Goal: Task Accomplishment & Management: Use online tool/utility

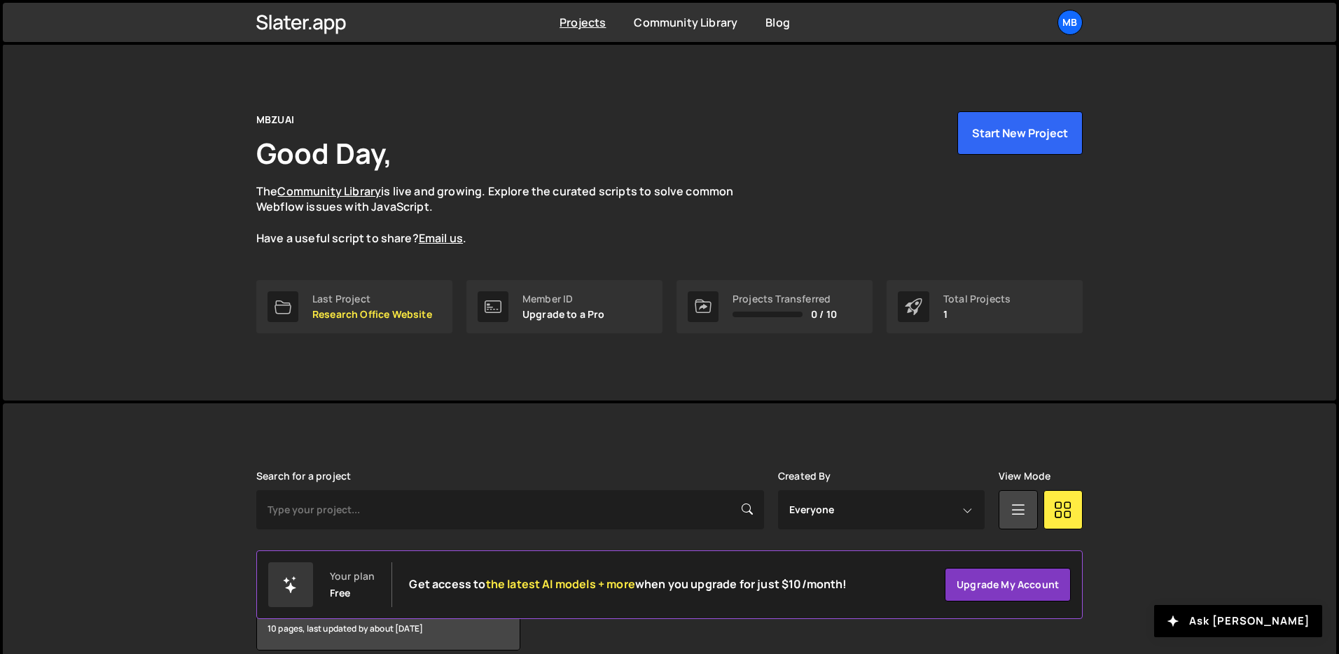
scroll to position [67, 0]
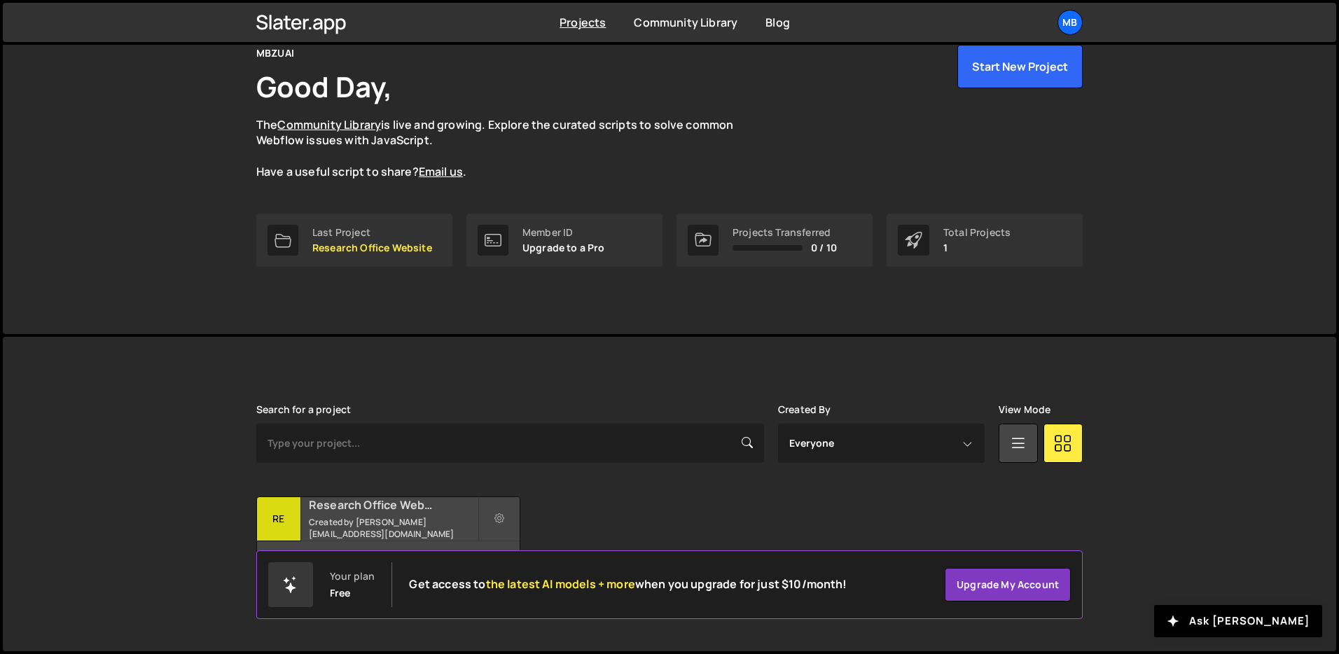
click at [345, 513] on h2 "Research Office Website" at bounding box center [393, 504] width 169 height 15
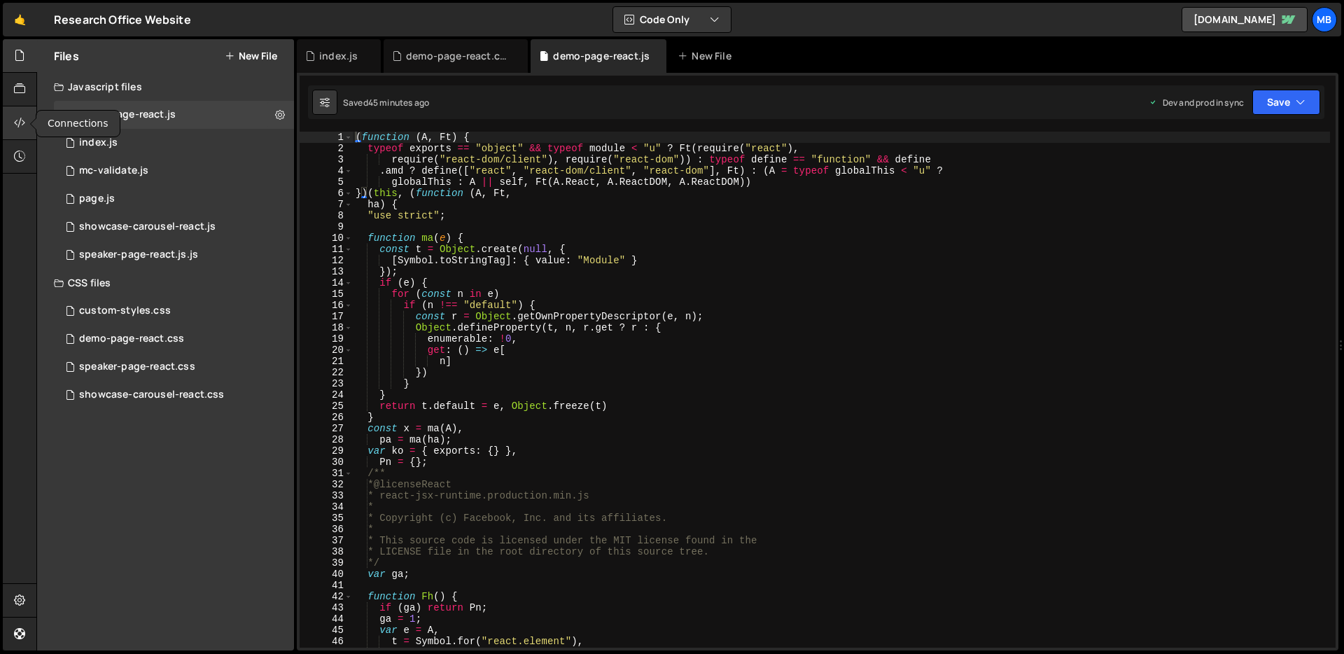
click at [16, 123] on icon at bounding box center [19, 122] width 11 height 15
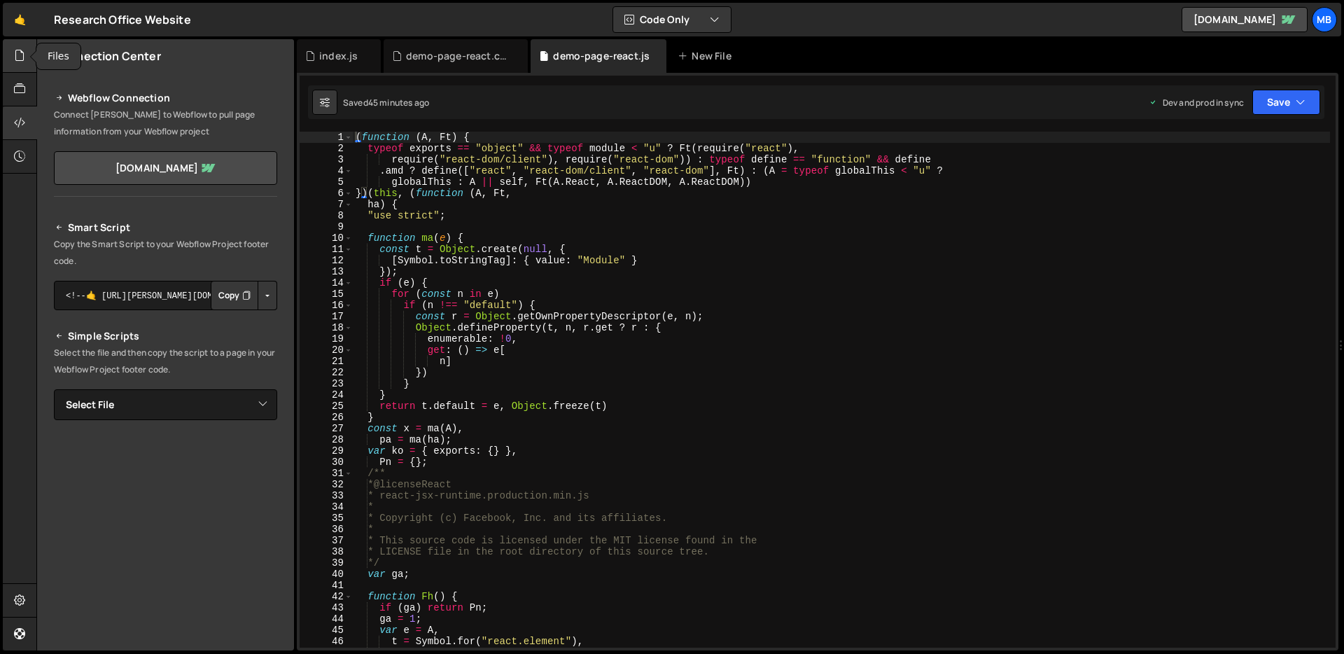
click at [20, 67] on div at bounding box center [20, 56] width 34 height 34
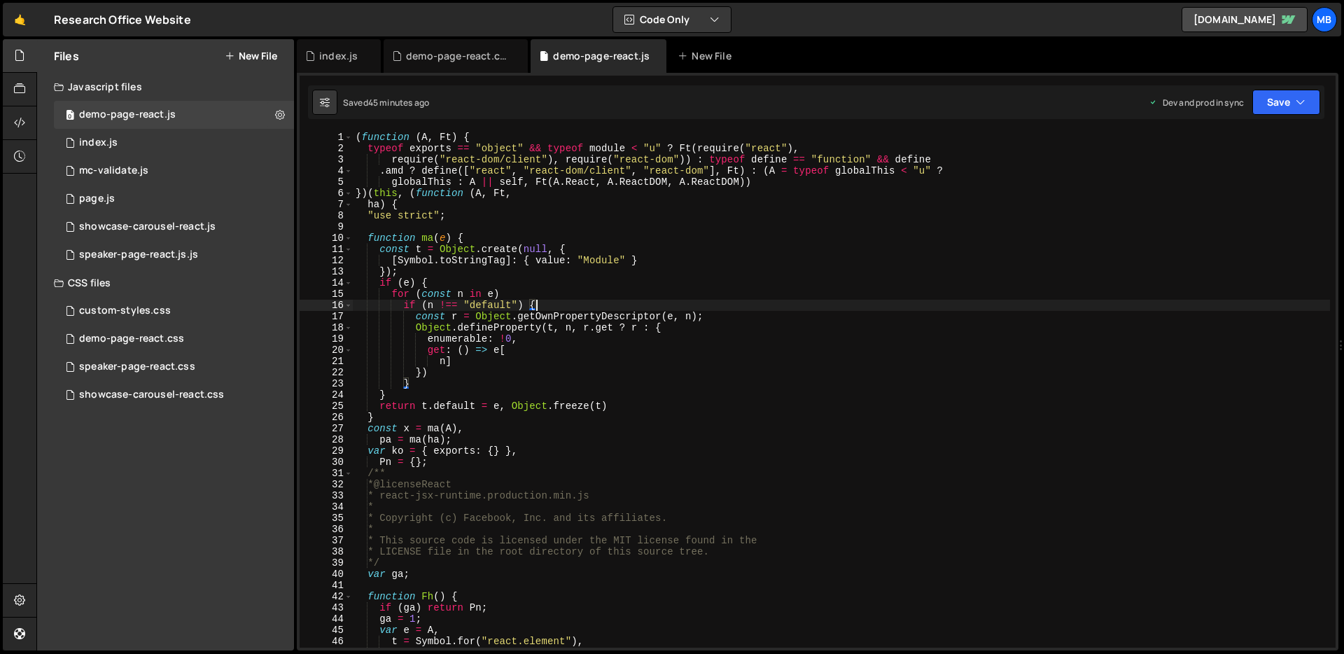
click at [709, 301] on div "( function ( A , Ft ) { typeof exports == "object" && typeof module < "u" ? Ft …" at bounding box center [842, 401] width 978 height 538
click at [641, 153] on div "( function ( A , Ft ) { typeof exports == "object" && typeof module < "u" ? Ft …" at bounding box center [842, 401] width 978 height 538
type textarea "}));"
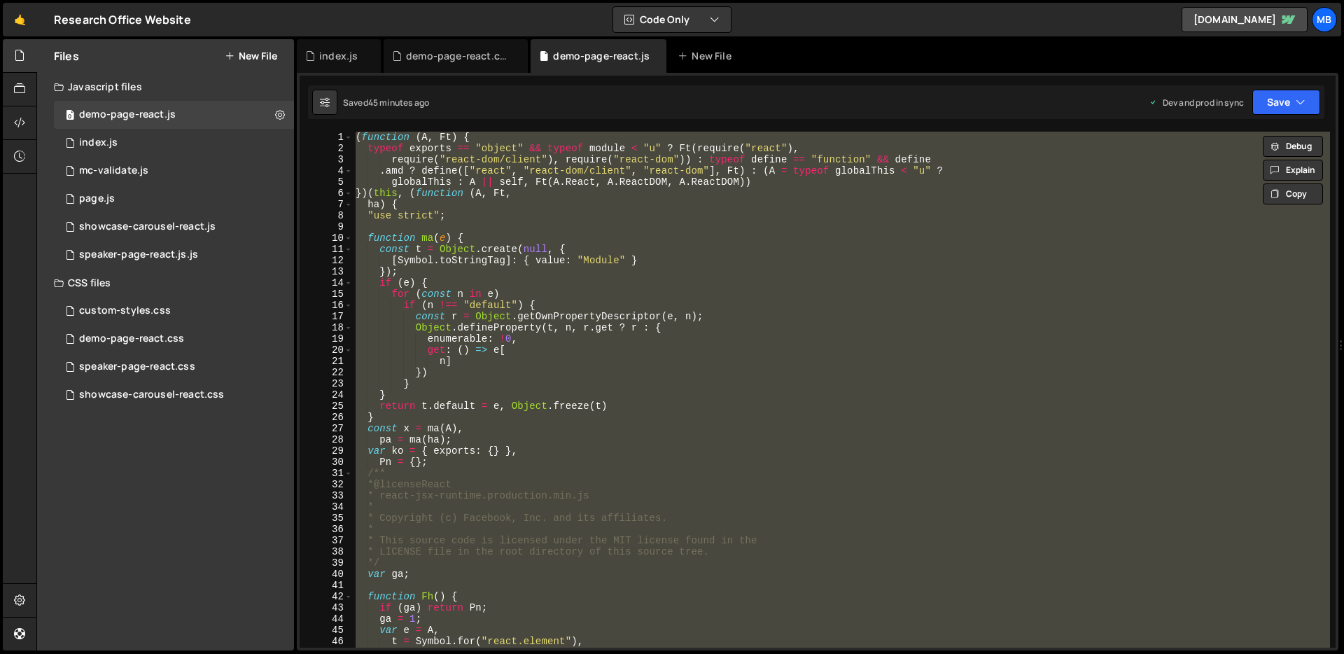
paste textarea
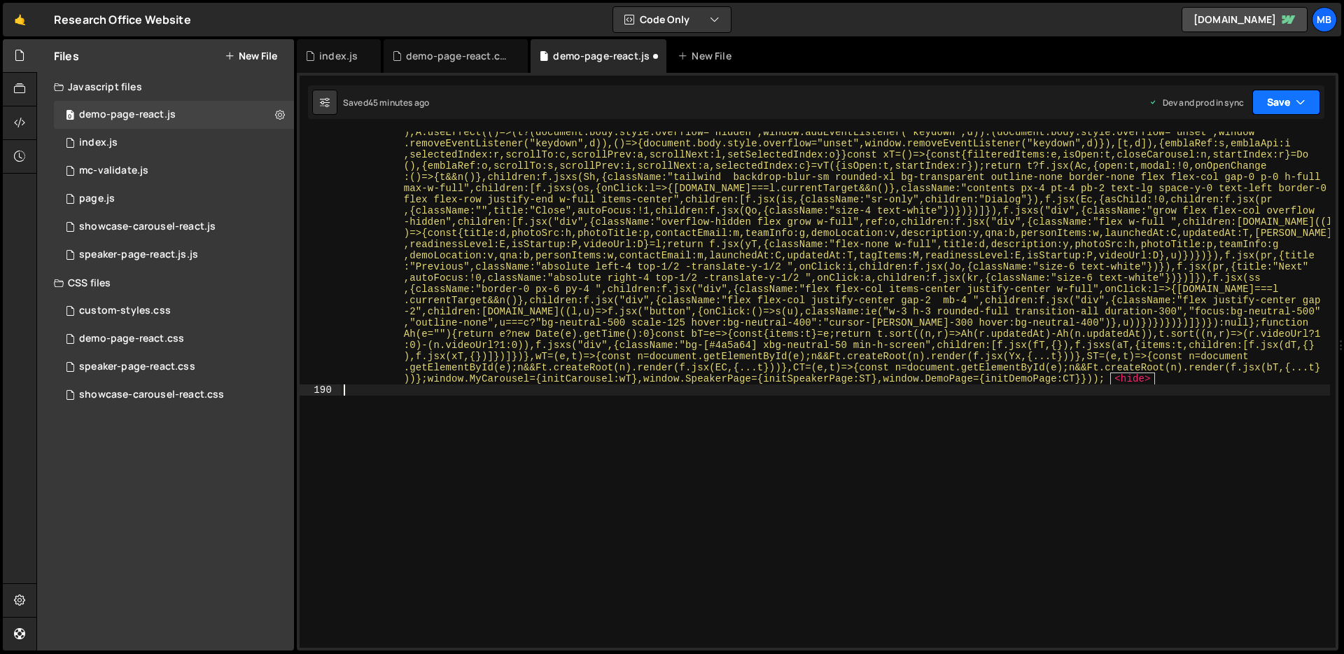
click at [1291, 105] on button "Save" at bounding box center [1287, 102] width 68 height 25
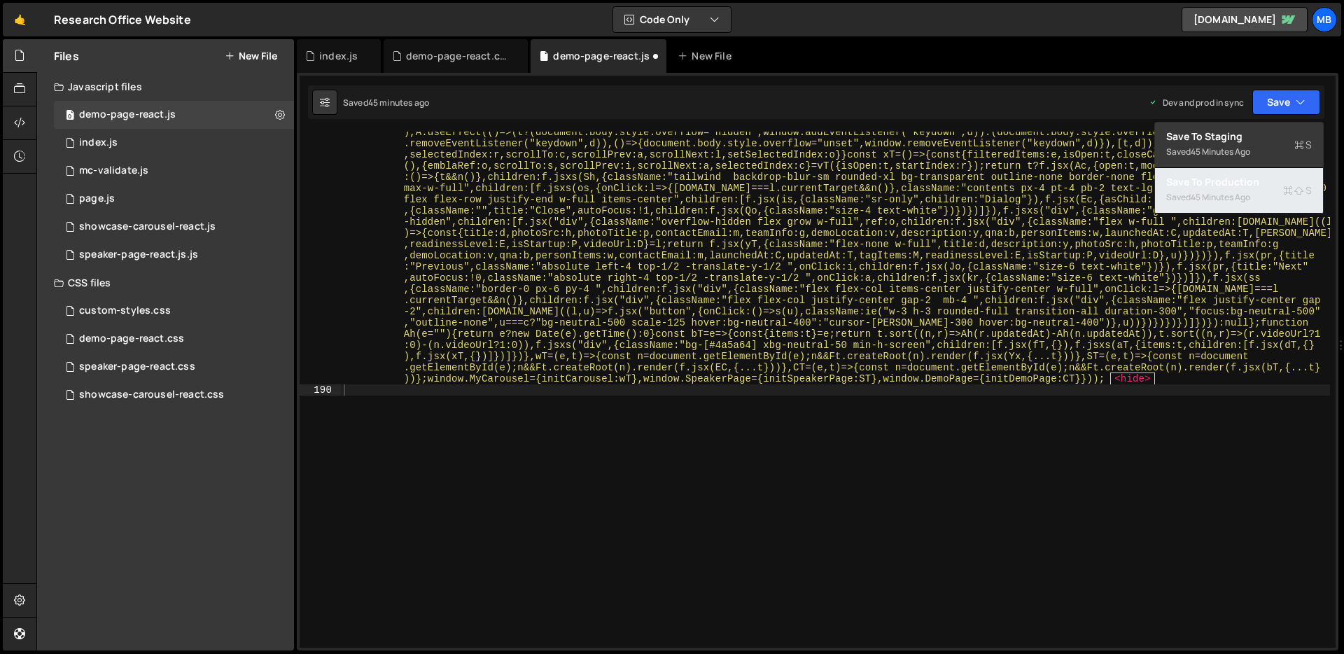
click at [1211, 191] on div "45 minutes ago" at bounding box center [1221, 197] width 60 height 12
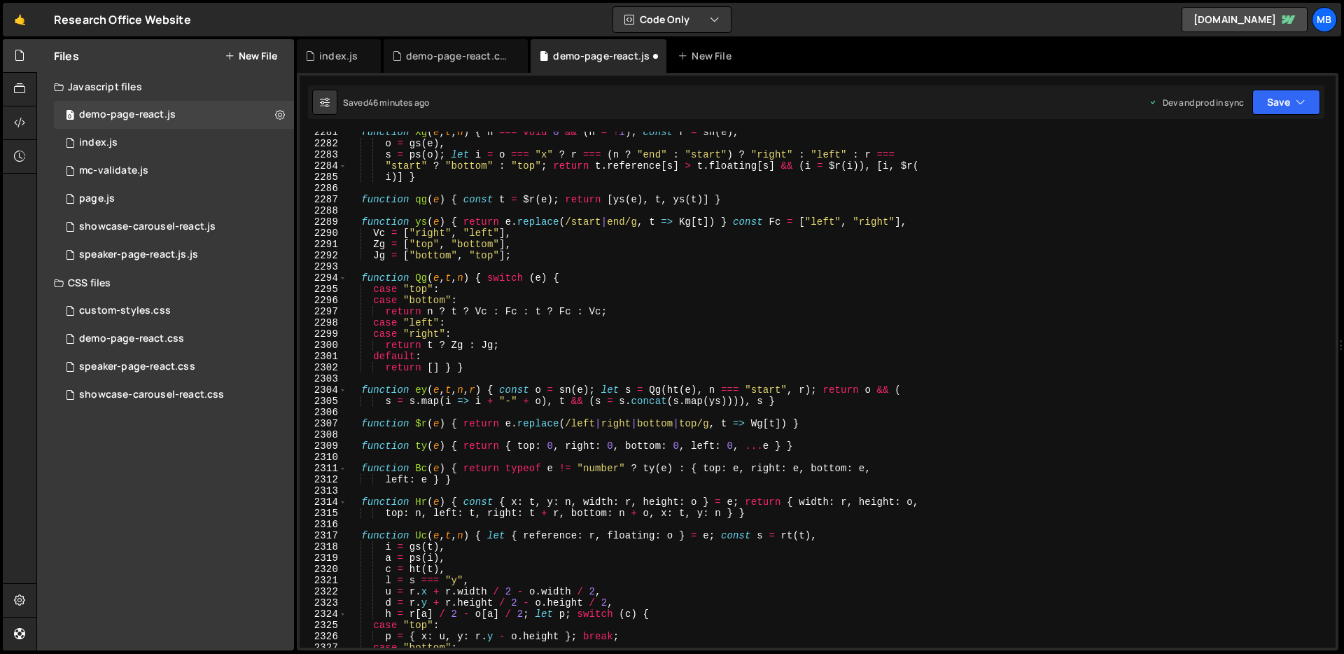
type textarea "function ys(e) { return e.replace(/start|end/g, t => Kg[t]) } const Fc = ["left…"
click at [785, 224] on div "function Xg ( e , t , n ) { n === void 0 && ( n = ! 1 ) ; const r = sn ( e ) , …" at bounding box center [839, 396] width 984 height 538
click at [161, 333] on div "demo-page-react.css" at bounding box center [131, 339] width 105 height 13
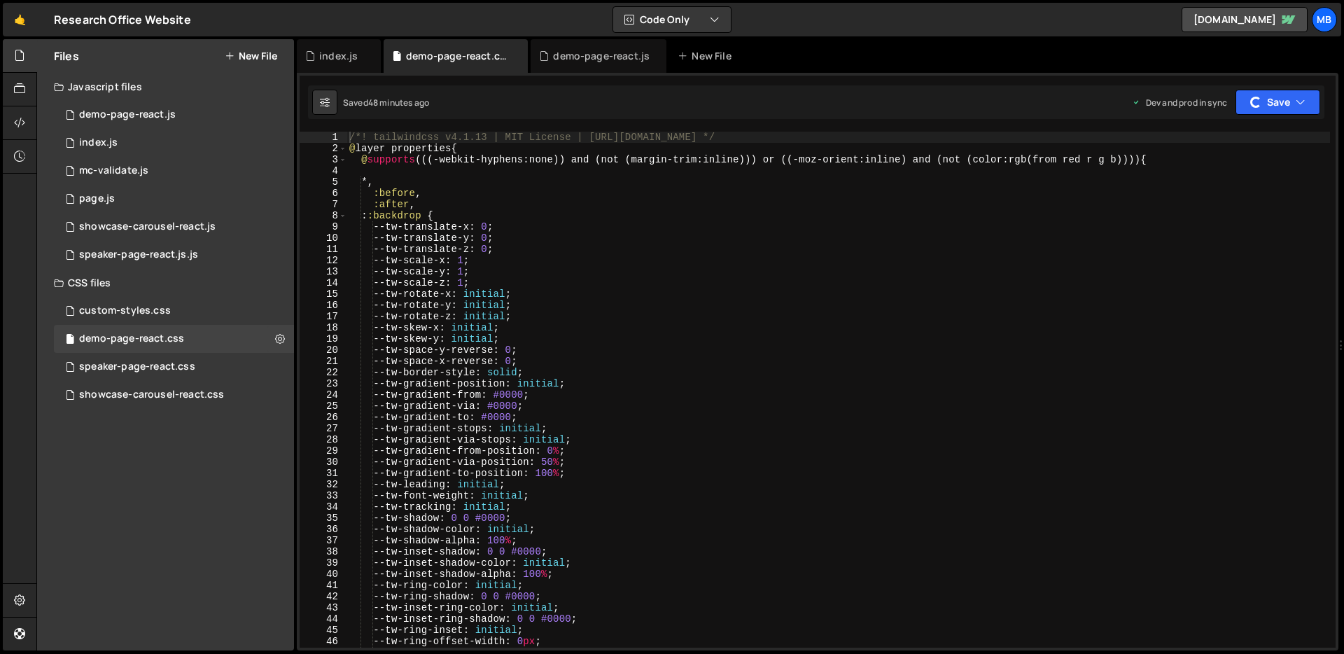
click at [682, 244] on div "/*! tailwindcss v4.1.13 | MIT License | [URL][DOMAIN_NAME] */ @ layer propertie…" at bounding box center [839, 401] width 984 height 538
type textarea "}"
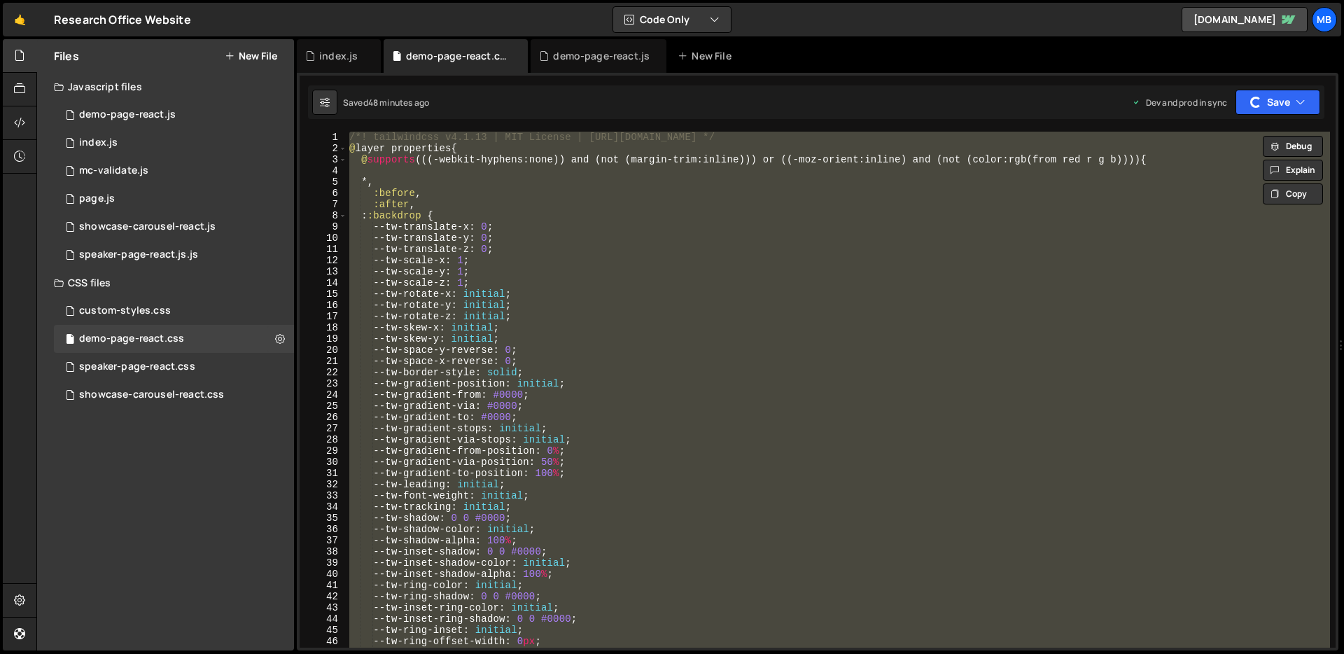
paste textarea
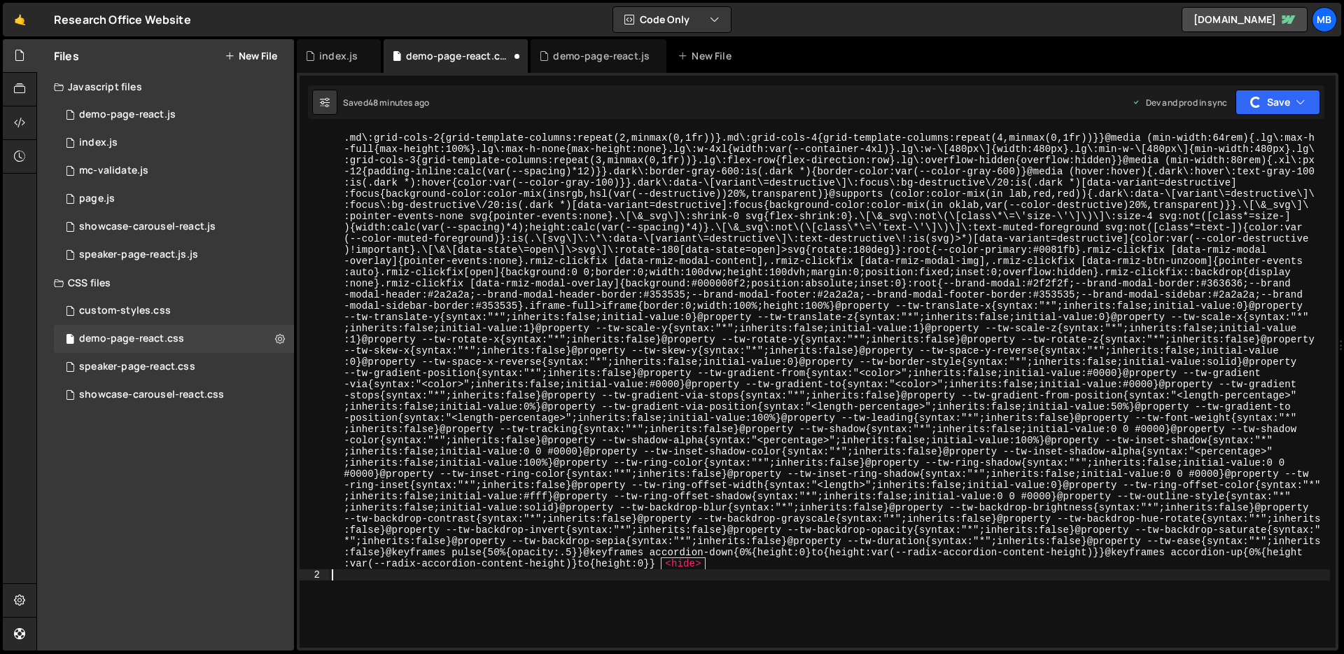
type textarea "@layer properties {"
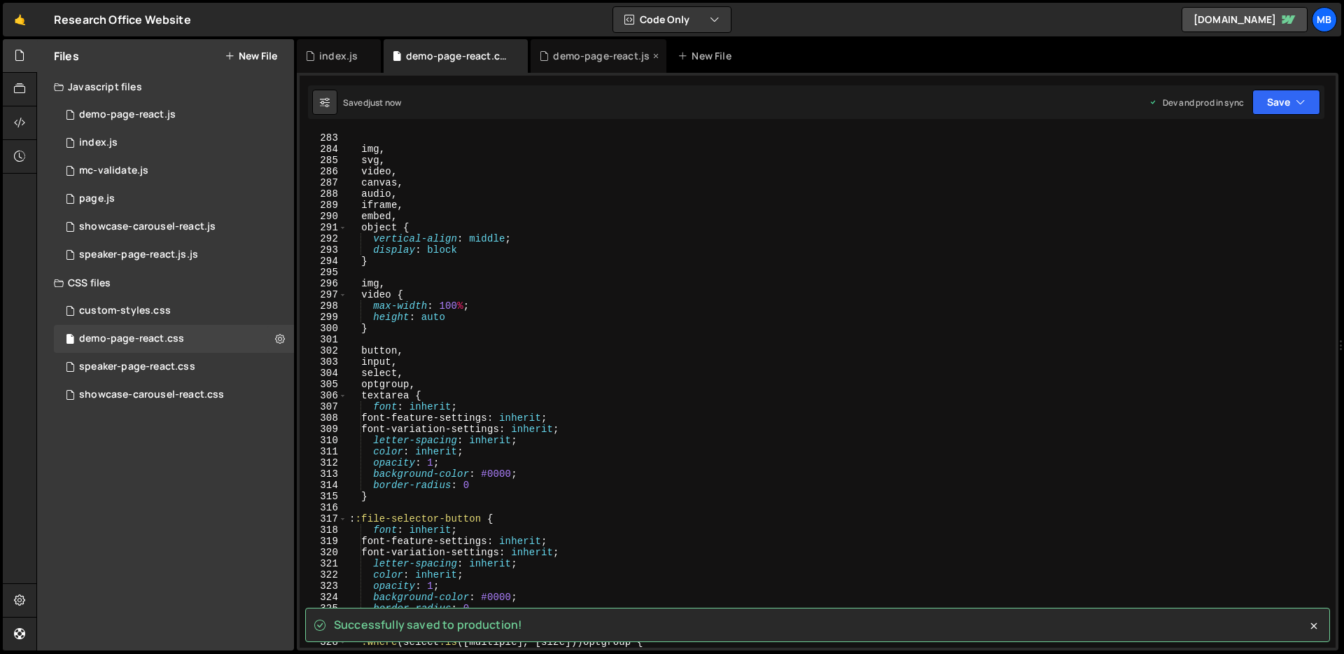
click at [579, 56] on div "demo-page-react.js" at bounding box center [601, 56] width 97 height 14
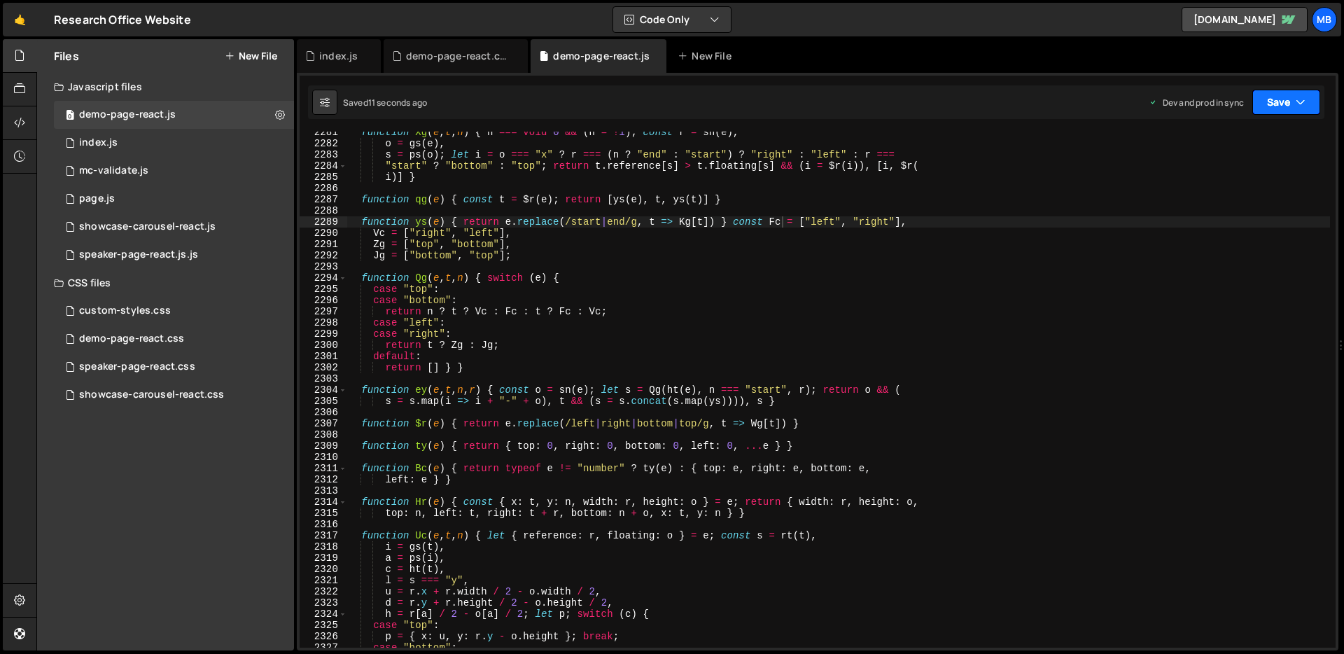
click at [1292, 99] on button "Save" at bounding box center [1287, 102] width 68 height 25
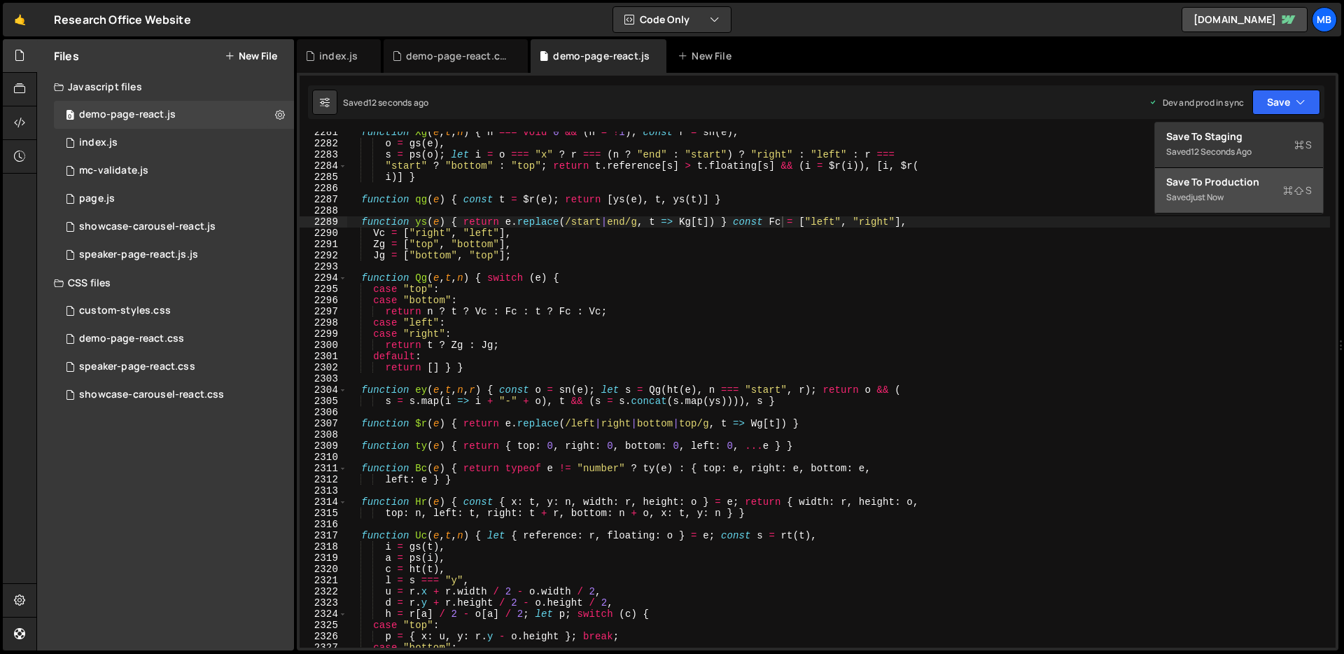
click at [1195, 191] on div "just now" at bounding box center [1207, 197] width 33 height 12
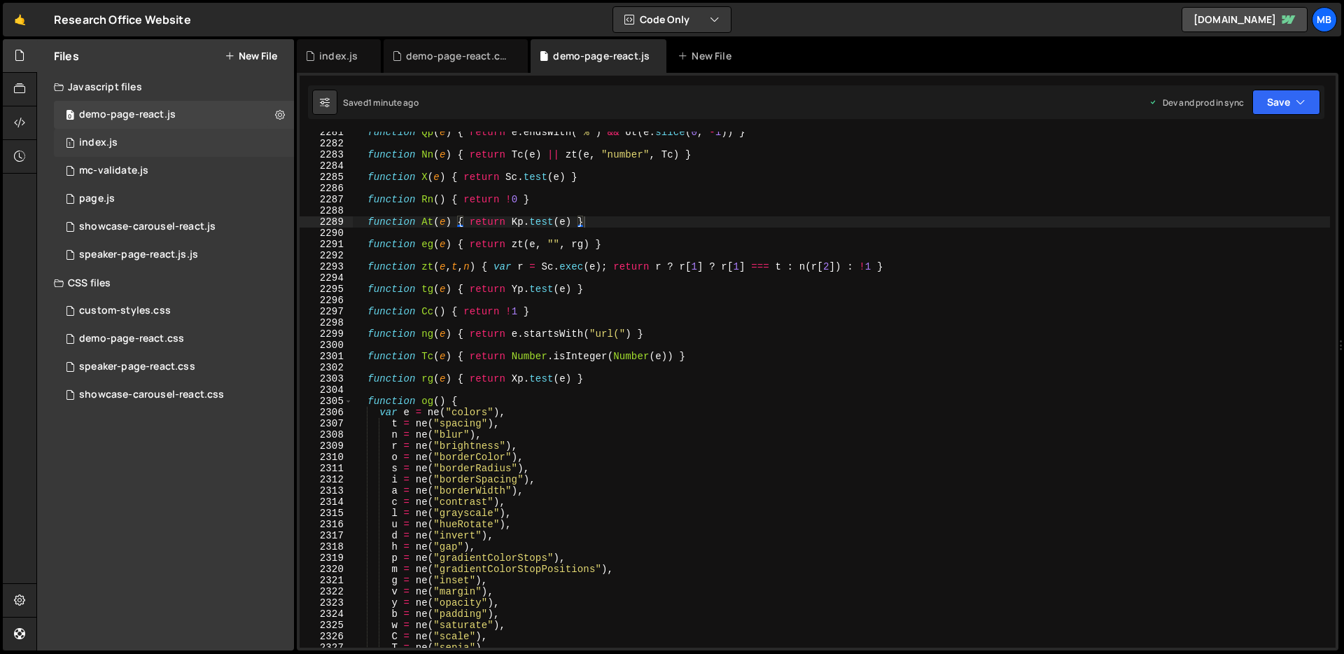
click at [164, 131] on div "1 index.js 0" at bounding box center [174, 143] width 240 height 28
click at [190, 143] on div "1 index.js 0" at bounding box center [174, 143] width 240 height 28
click at [192, 144] on div "1 index.js 0" at bounding box center [174, 143] width 240 height 28
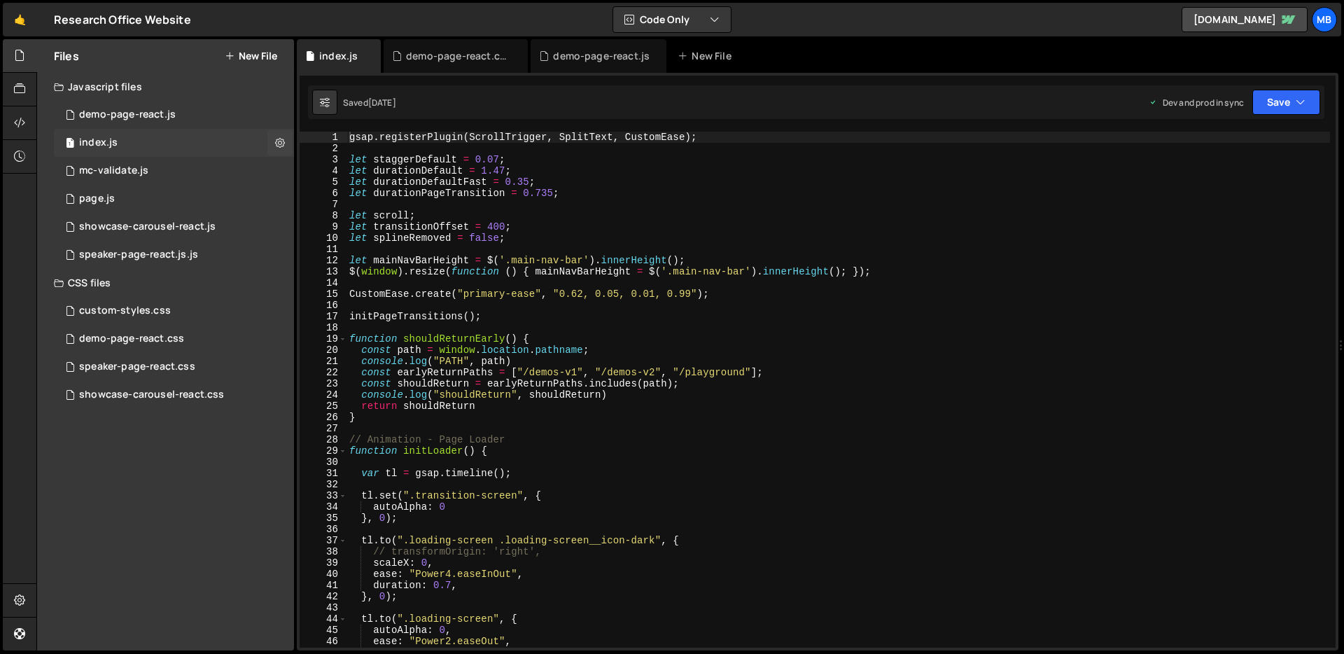
click at [191, 147] on div "1 index.js 0" at bounding box center [174, 143] width 240 height 28
type textarea "$(window).resize(function () { mainNavBarHeight = $('.main-nav-bar').innerHeigh…"
click at [601, 272] on div "gsap . registerPlugin ( ScrollTrigger , SplitText , CustomEase ) ; let staggerD…" at bounding box center [839, 401] width 984 height 538
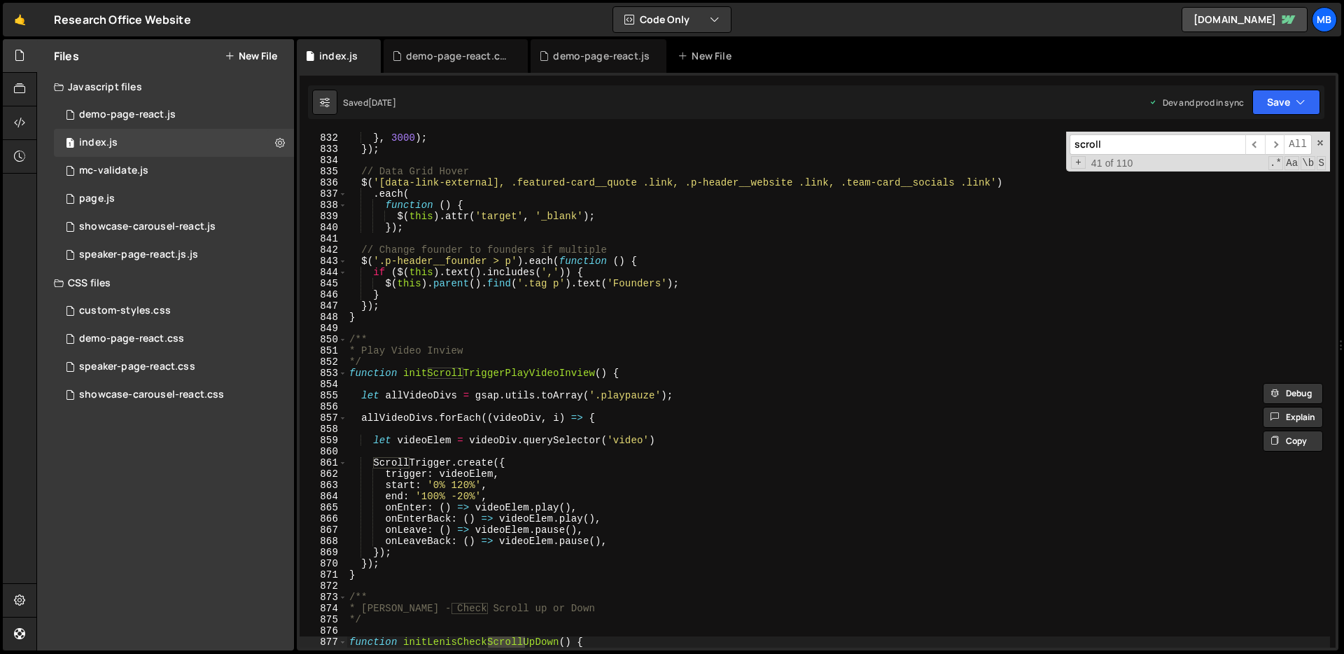
scroll to position [9601, 0]
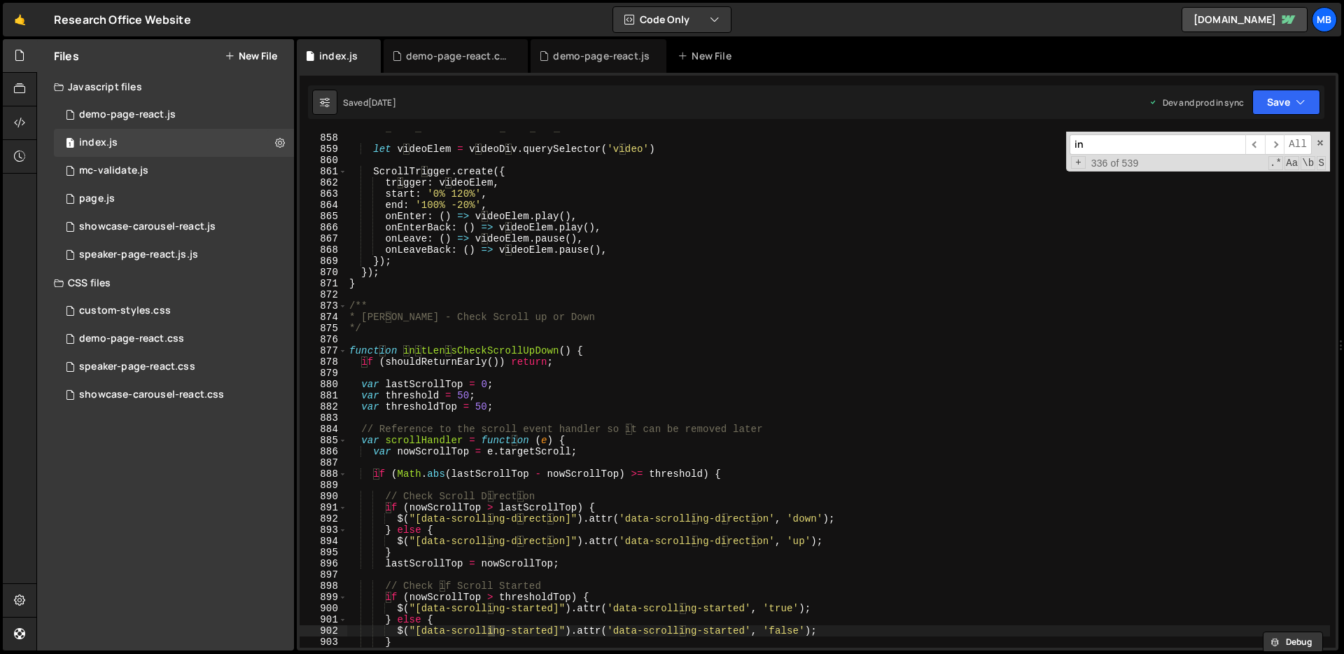
type input "i"
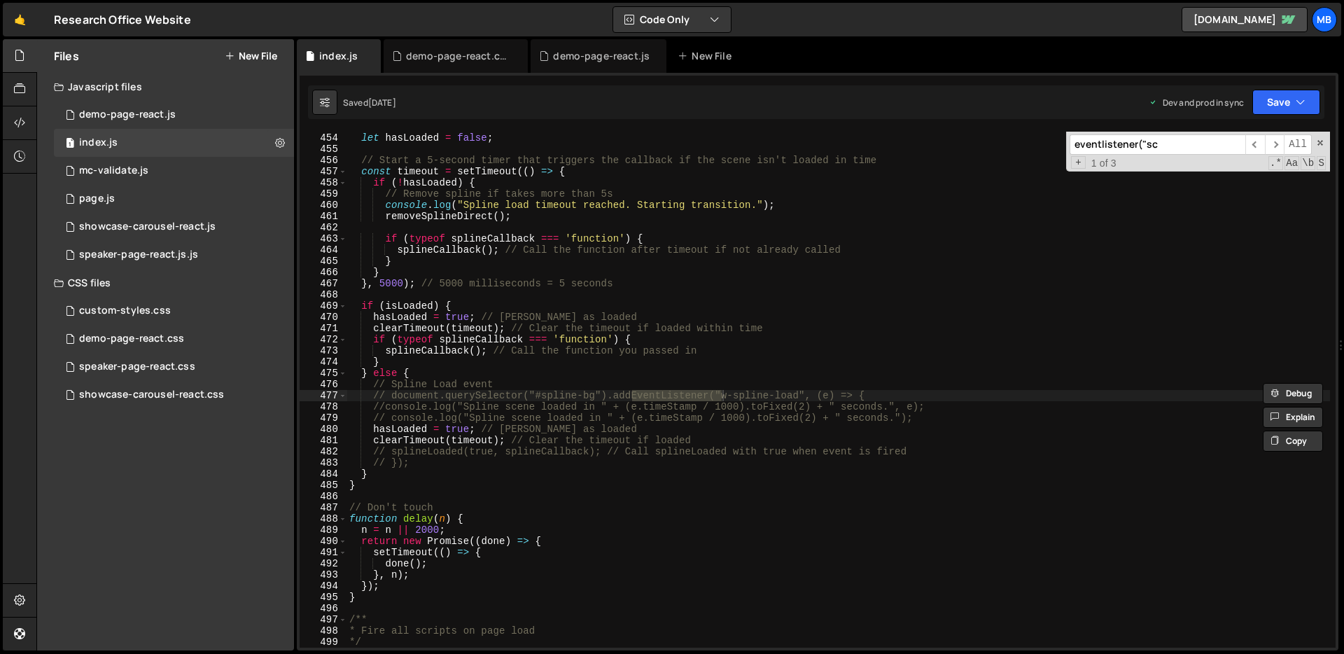
scroll to position [11002, 0]
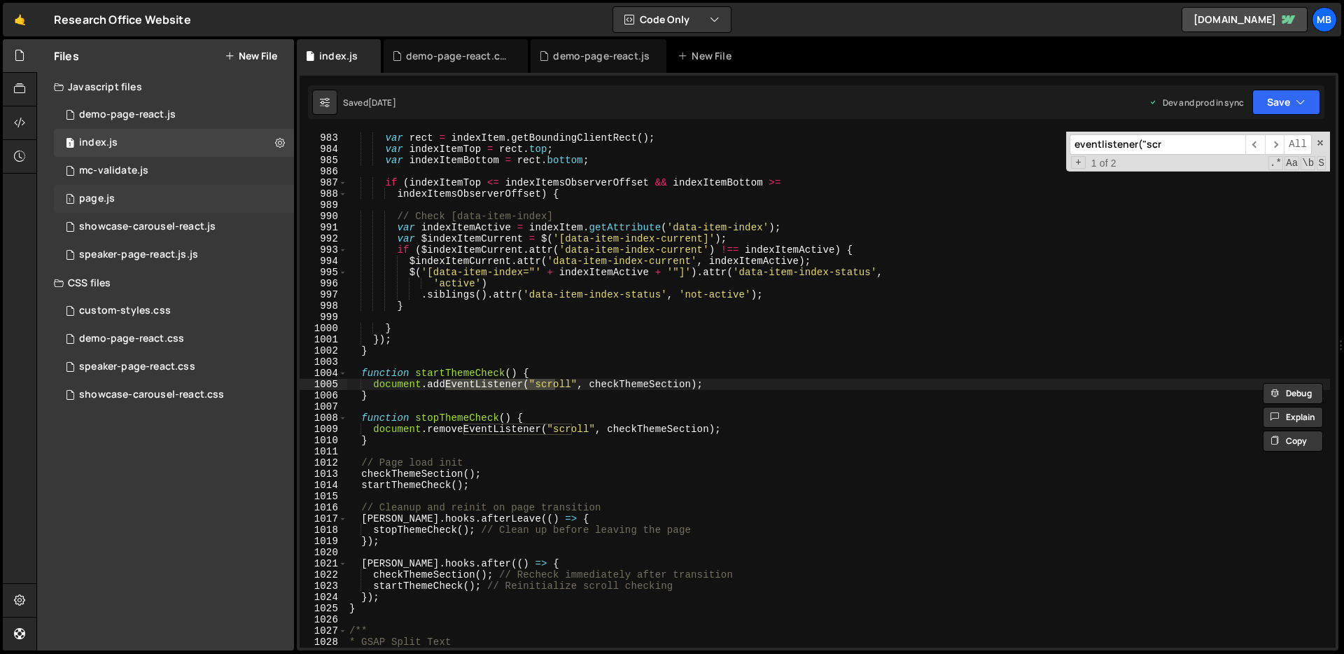
type input "eventlistener("scr"
click at [146, 190] on div "1 page.js 0" at bounding box center [174, 199] width 240 height 28
click at [250, 195] on div "1 page.js 0" at bounding box center [174, 199] width 240 height 28
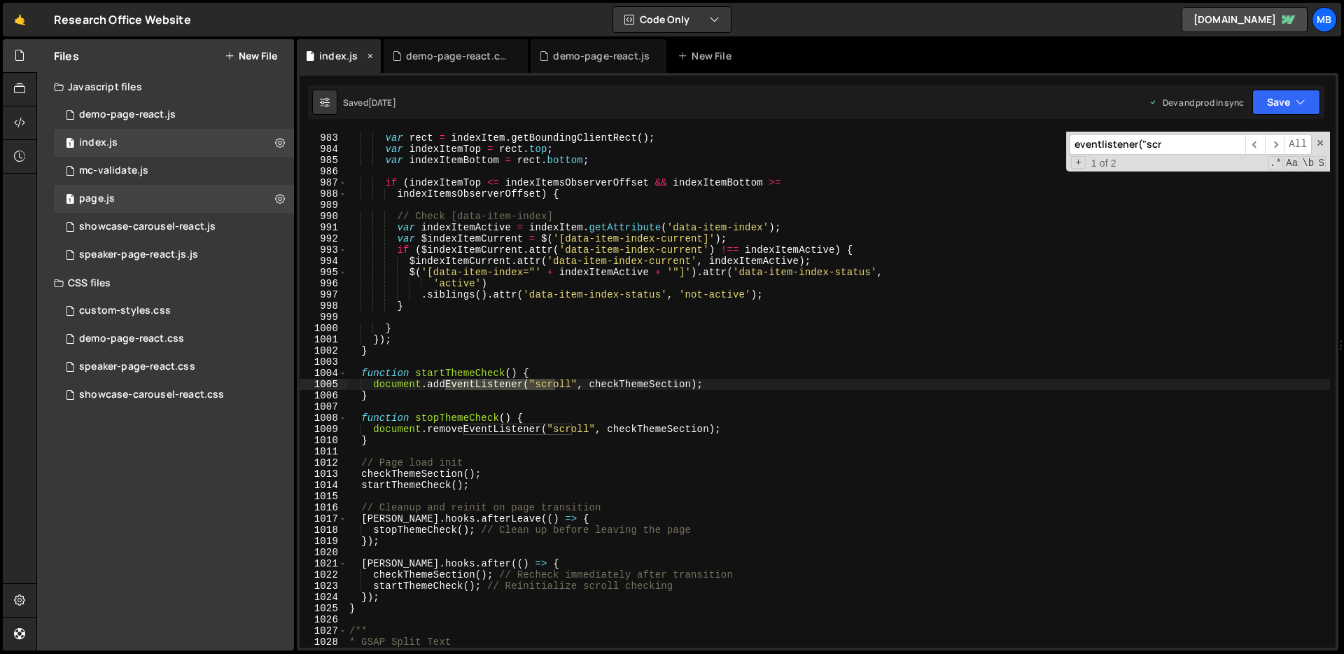
click at [361, 53] on div "index.js" at bounding box center [334, 56] width 59 height 14
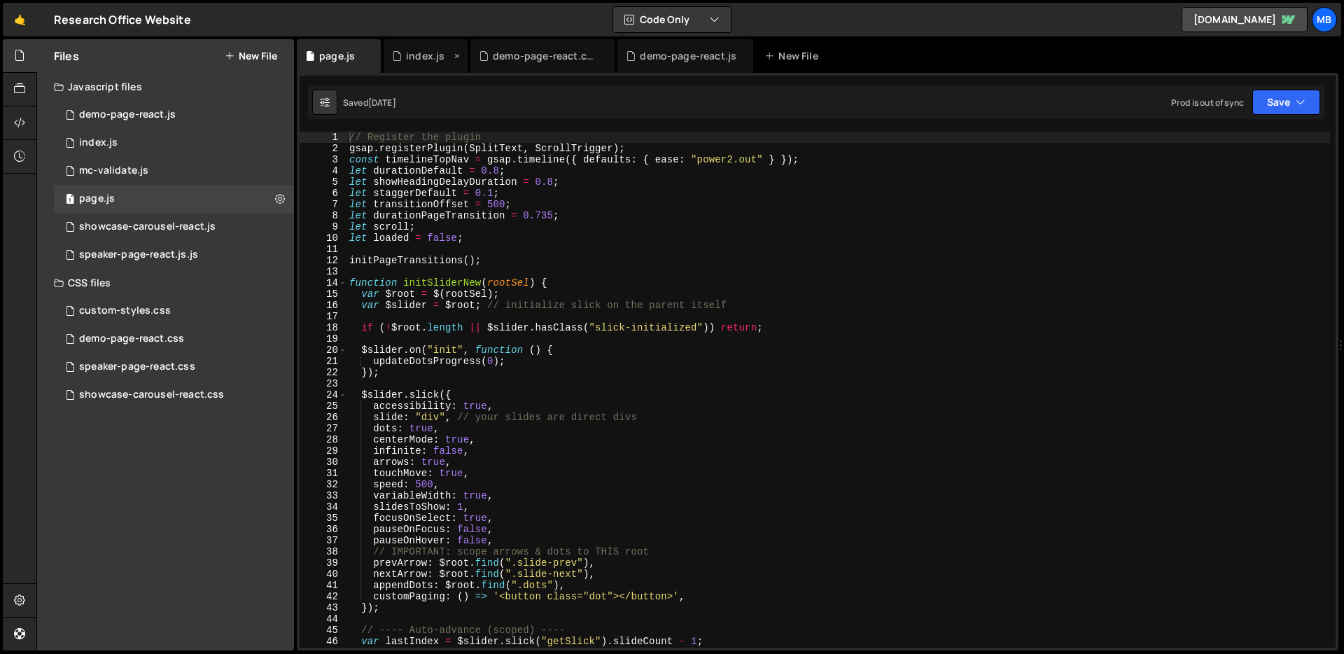
click at [0, 0] on icon at bounding box center [0, 0] width 0 height 0
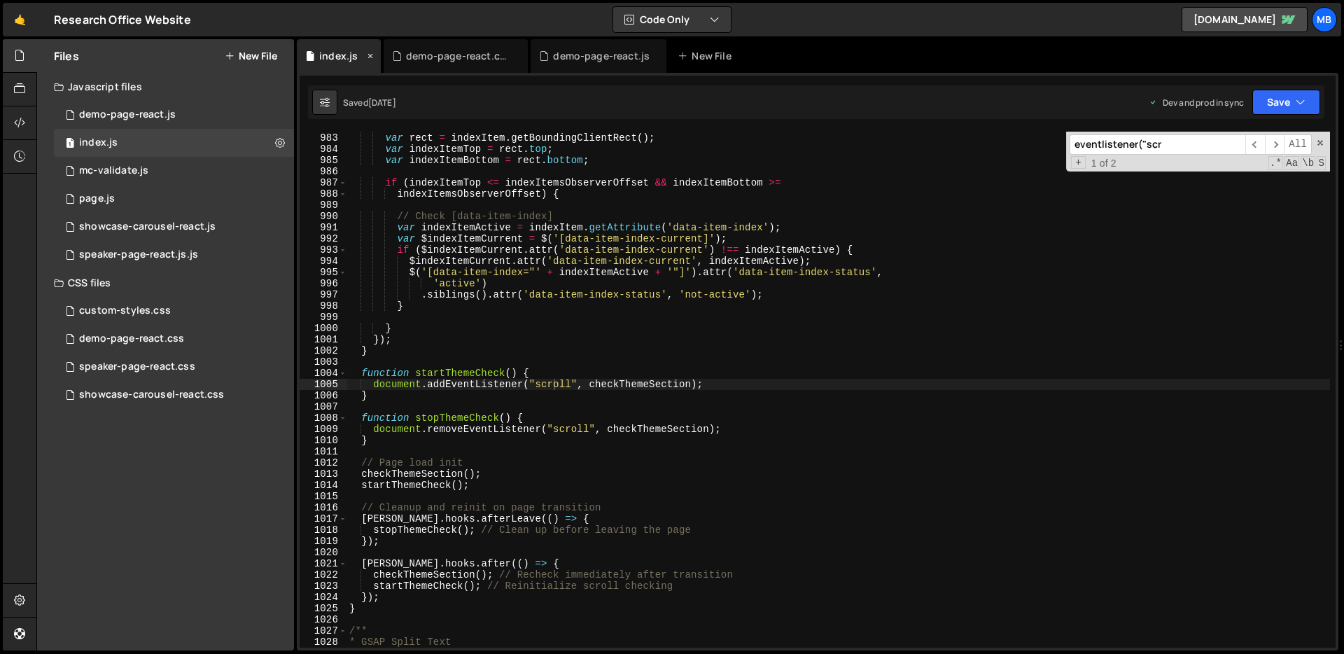
click at [370, 53] on div "index.js demo-page-react.css demo-page-react.js New File" at bounding box center [818, 56] width 1042 height 34
click at [370, 53] on icon at bounding box center [371, 56] width 10 height 14
click at [406, 53] on div "demo-page-react.css" at bounding box center [458, 56] width 105 height 14
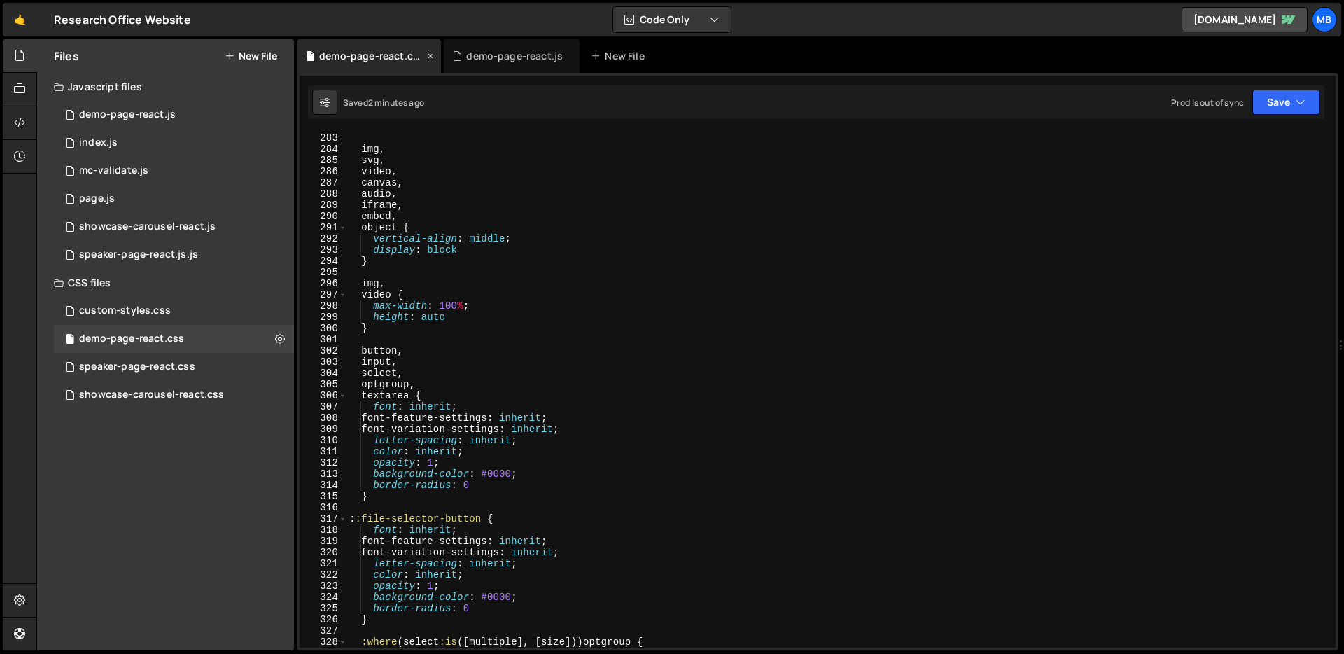
click at [423, 56] on div "demo-page-react.css" at bounding box center [369, 56] width 144 height 34
click at [429, 57] on icon at bounding box center [431, 56] width 10 height 14
click at [444, 57] on div "demo-page-react.js" at bounding box center [512, 56] width 136 height 34
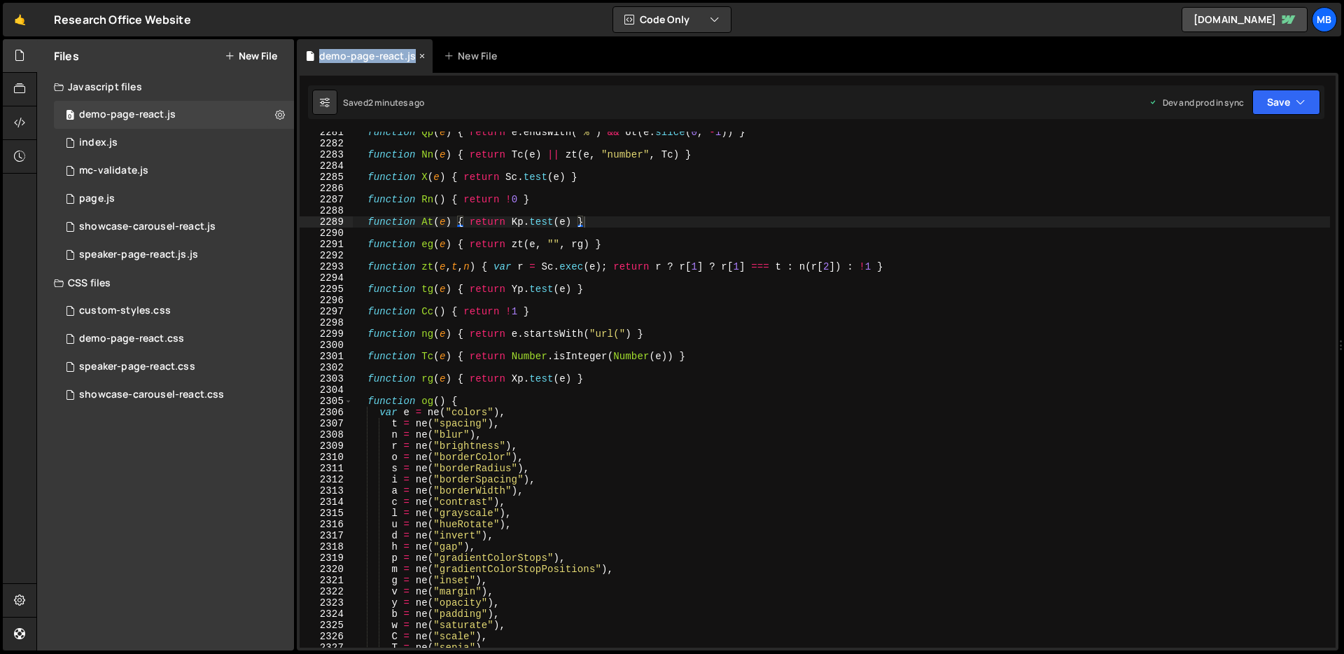
click at [429, 57] on div "demo-page-react.js" at bounding box center [365, 56] width 136 height 34
click at [0, 0] on icon at bounding box center [0, 0] width 0 height 0
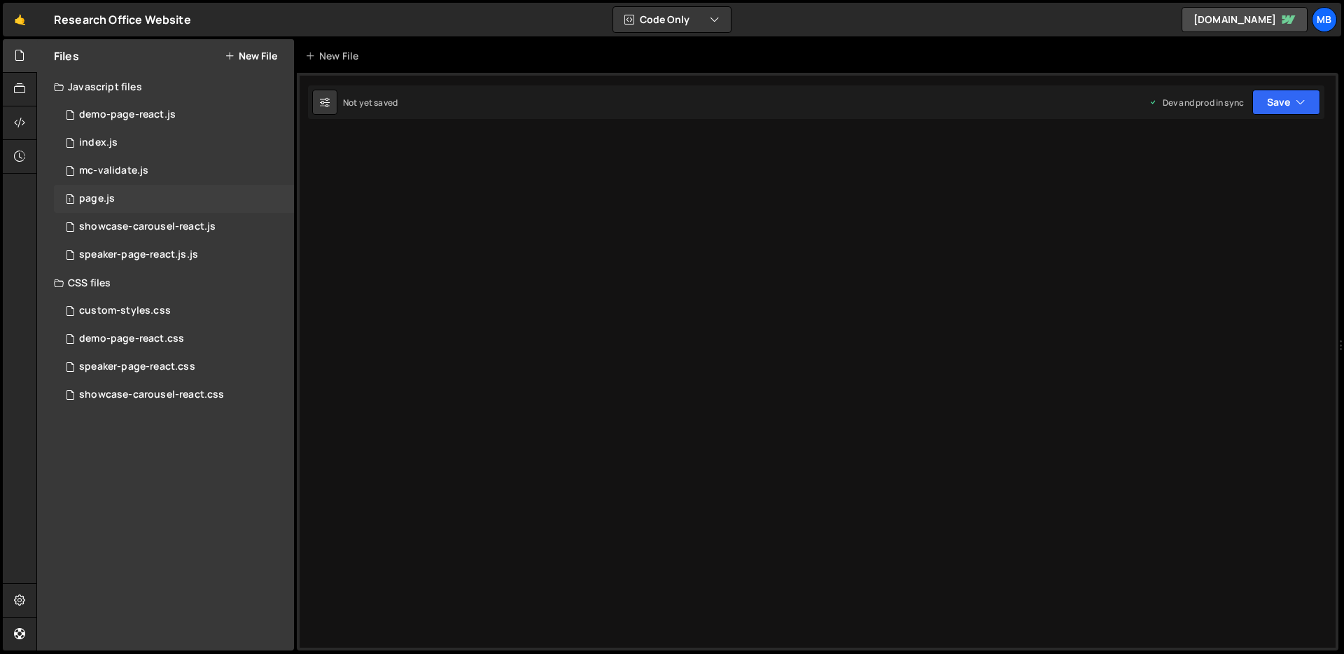
click at [168, 197] on div "1 page.js 0" at bounding box center [174, 199] width 240 height 28
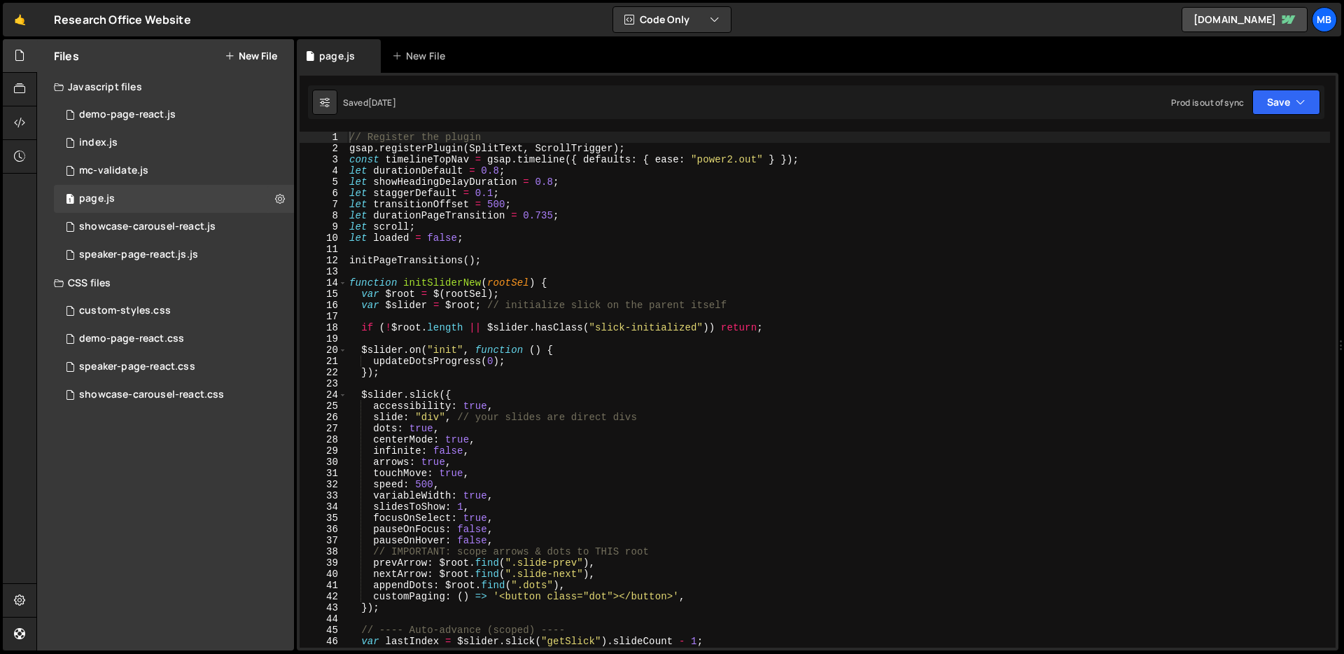
type textarea "let loaded = false;"
click at [582, 239] on div "// Register the plugin gsap . registerPlugin ( SplitText , ScrollTrigger ) ; co…" at bounding box center [839, 401] width 984 height 538
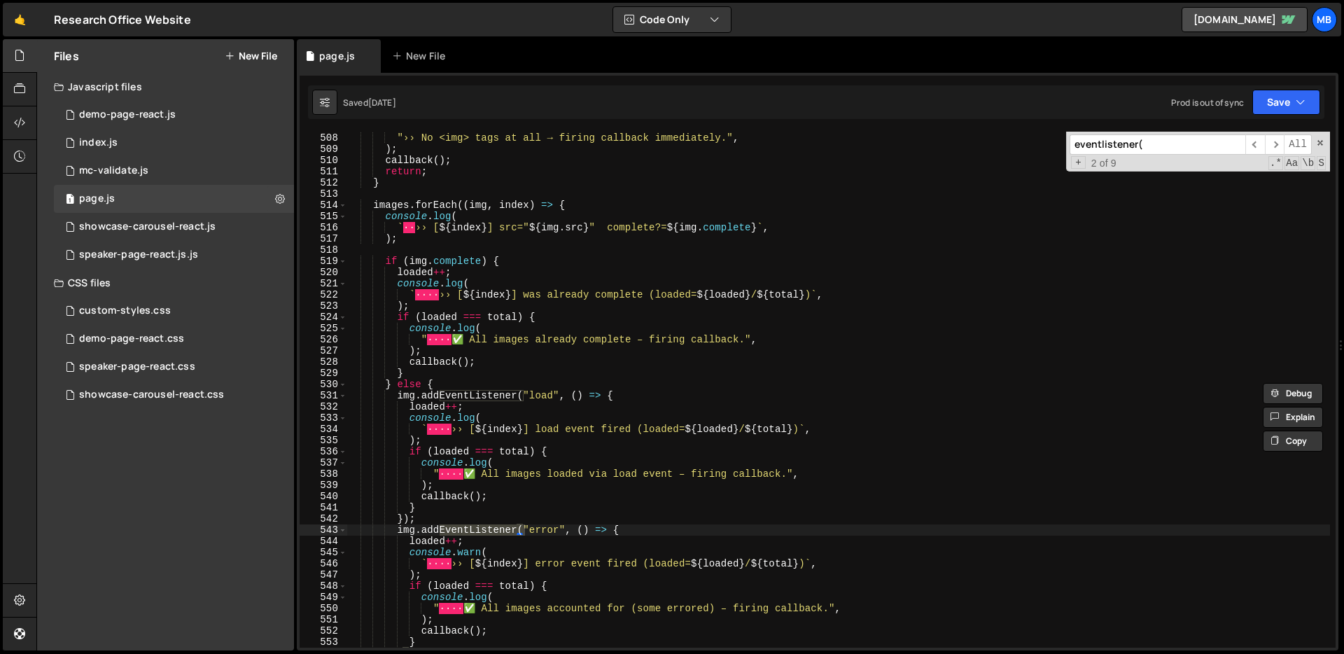
scroll to position [7652, 0]
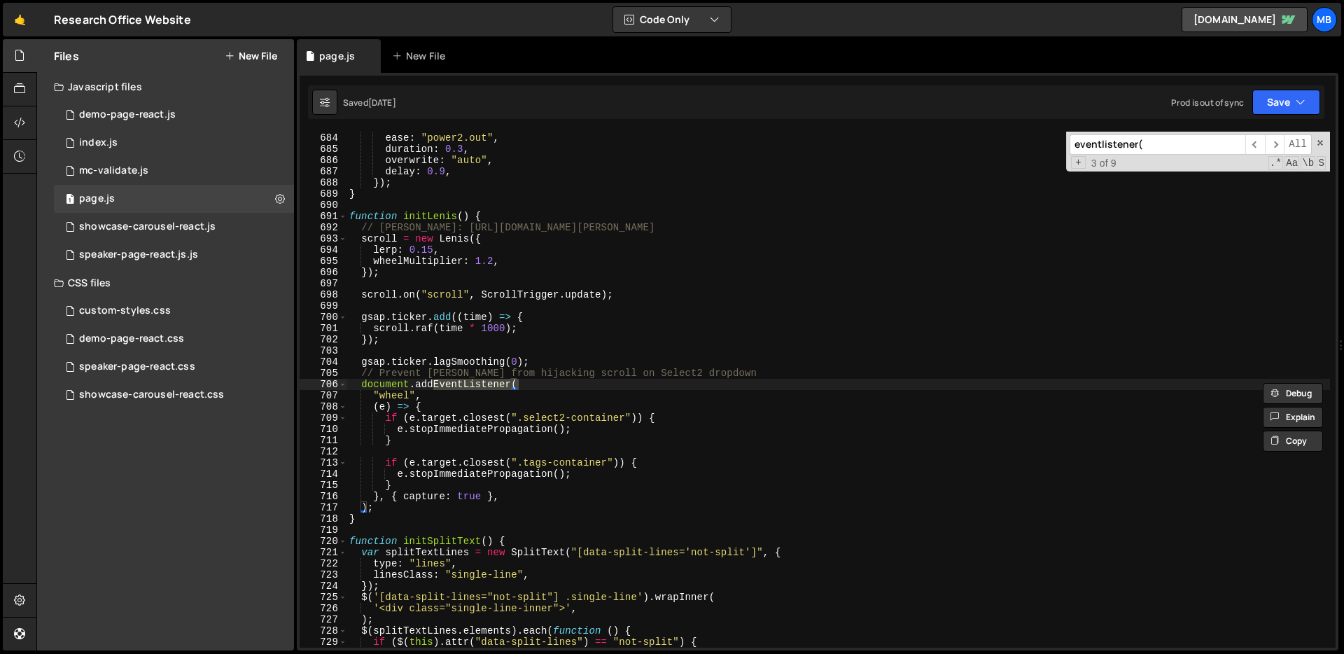
type input "eventlistener("
type textarea "lerp: 0.15,"
click at [431, 249] on div "opacity : 1 , ease : "power2.out" , duration : 0.3 , overwrite : "auto" , delay…" at bounding box center [839, 390] width 984 height 538
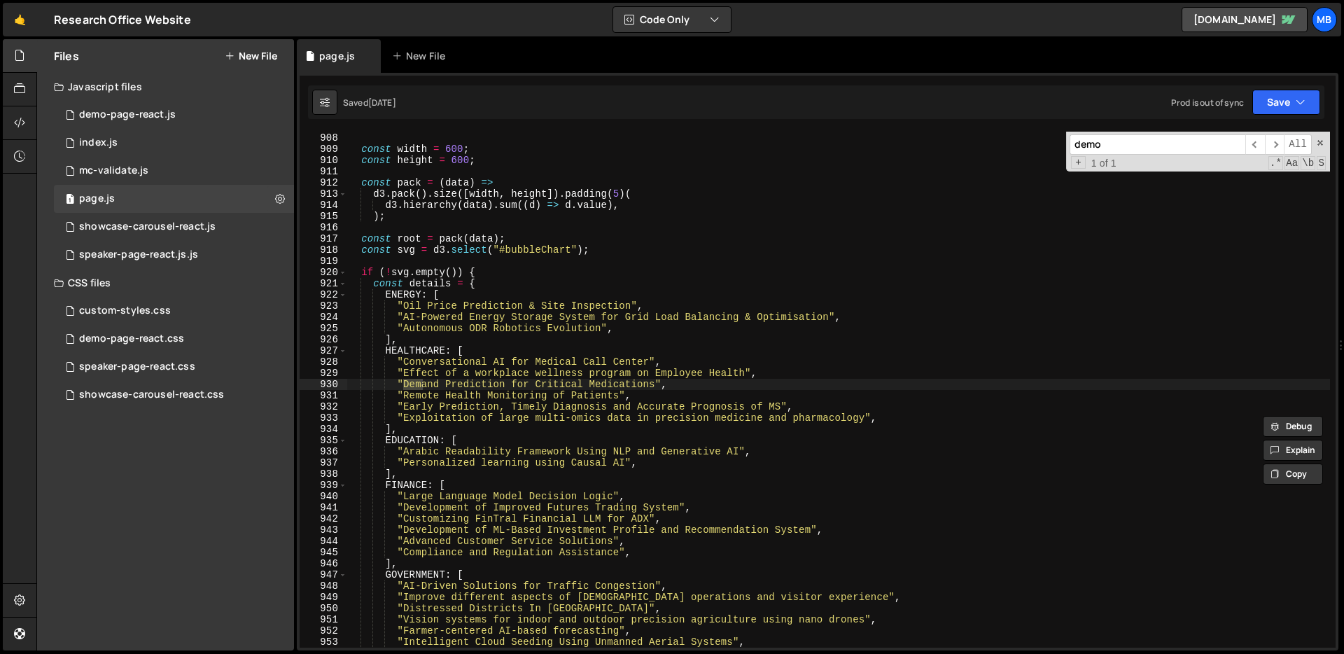
scroll to position [10162, 0]
type input "demos"
click at [90, 140] on div "index.js" at bounding box center [98, 143] width 39 height 13
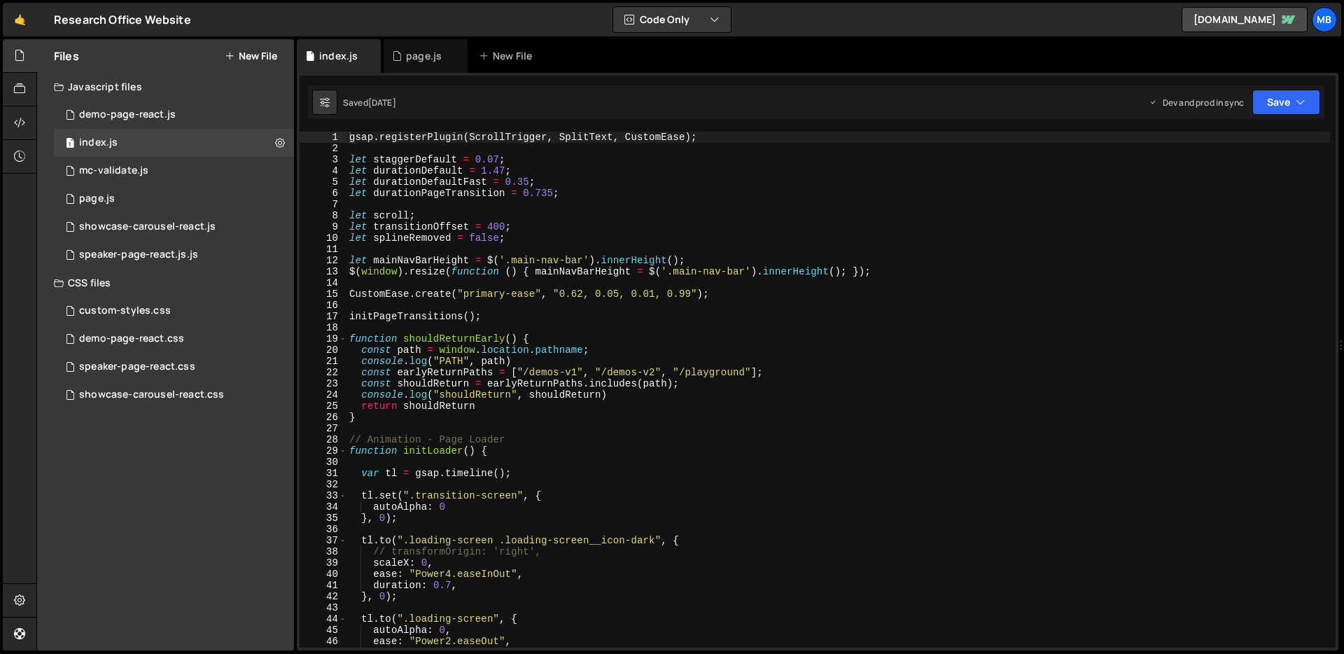
type textarea "let staggerDefault = 0.07;"
click at [470, 163] on div "gsap . registerPlugin ( ScrollTrigger , SplitText , CustomEase ) ; let staggerD…" at bounding box center [839, 401] width 984 height 538
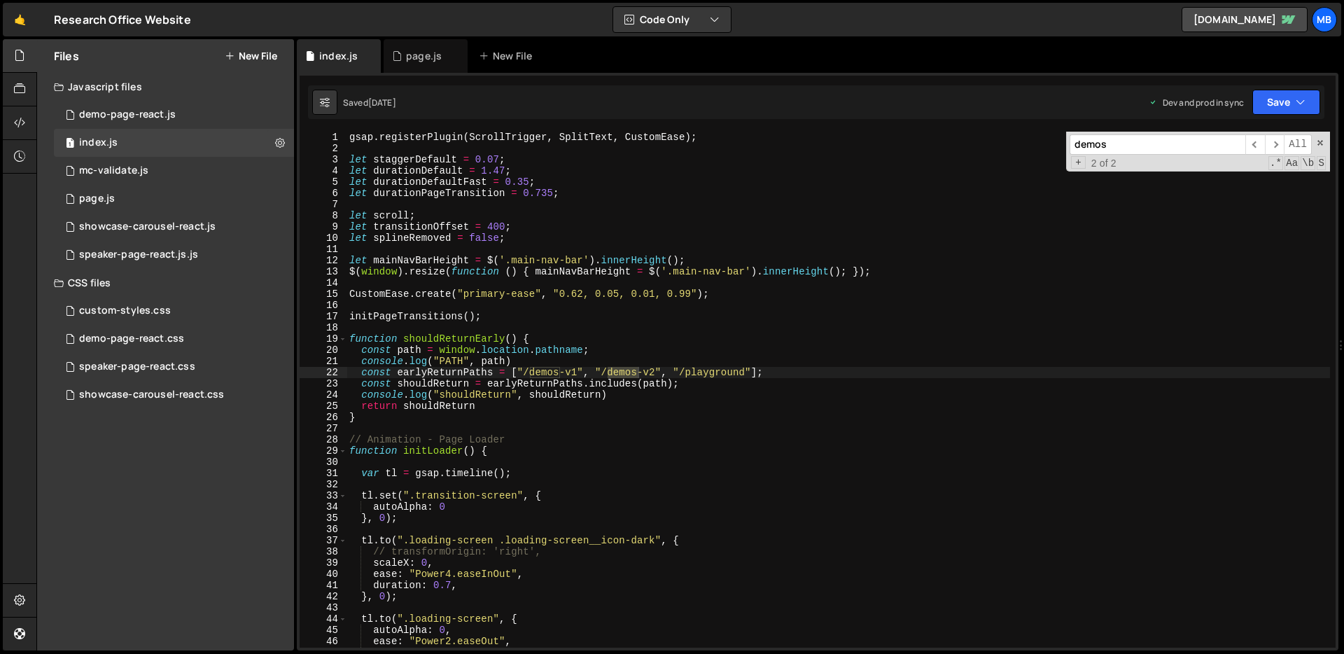
type input "demos"
click at [468, 340] on div "gsap . registerPlugin ( ScrollTrigger , SplitText , CustomEase ) ; let staggerD…" at bounding box center [839, 401] width 984 height 538
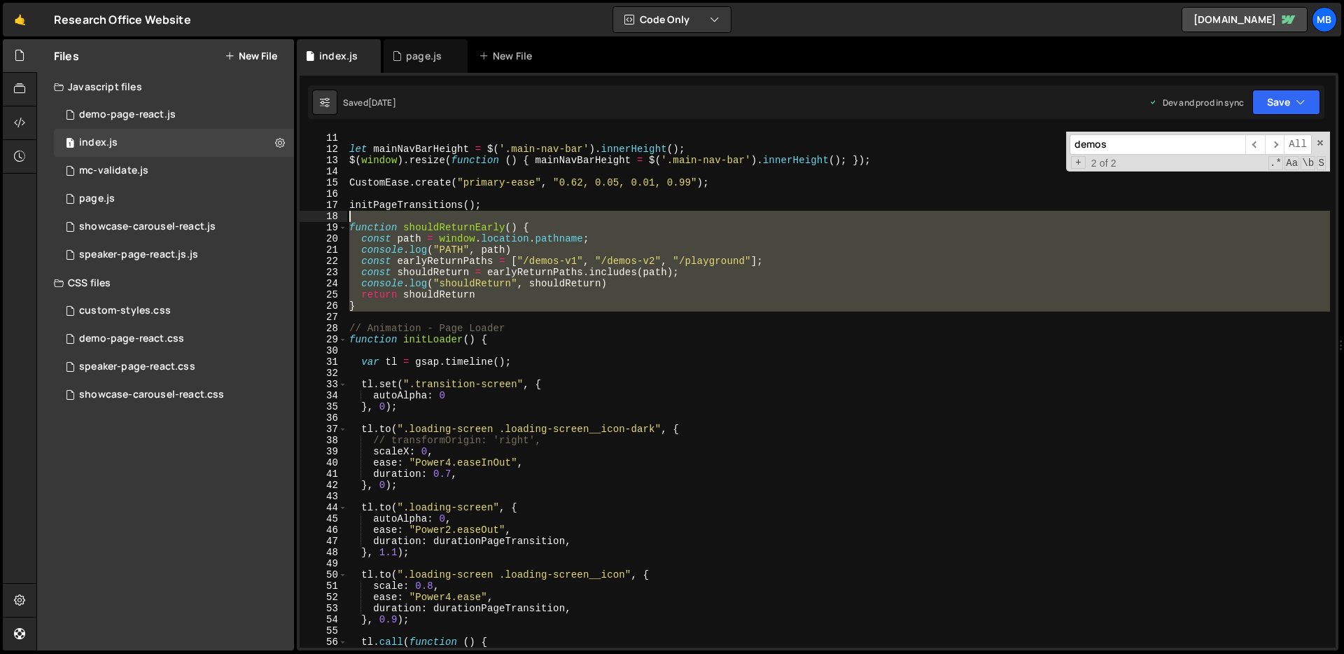
drag, startPoint x: 365, startPoint y: 295, endPoint x: 373, endPoint y: 218, distance: 78.1
click at [373, 218] on div "let splineRemoved = false ; let mainNavBarHeight = $ ( '.main-nav-bar' ) . inne…" at bounding box center [839, 390] width 984 height 538
type textarea "function shouldReturnEarly() {"
click at [192, 195] on div "1 page.js 0" at bounding box center [174, 199] width 240 height 28
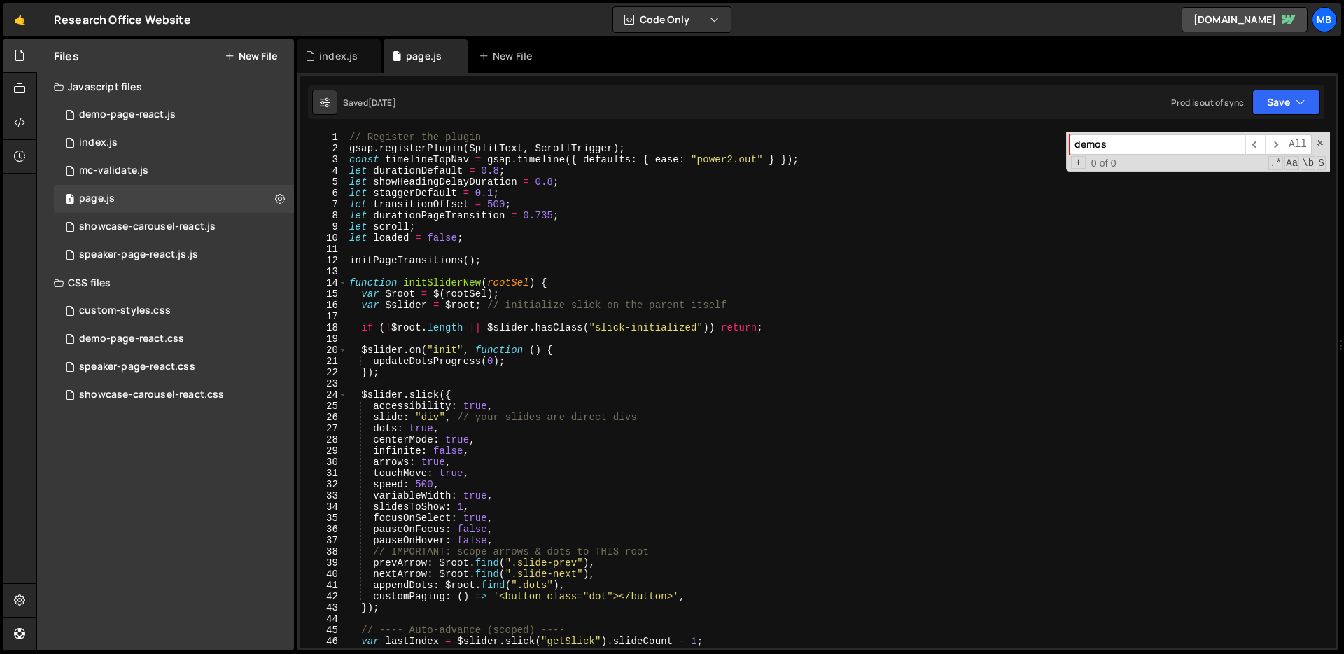
scroll to position [0, 0]
type textarea "initPageTransitions();"
click at [453, 260] on div "// Register the plugin gsap . registerPlugin ( SplitText , ScrollTrigger ) ; co…" at bounding box center [839, 401] width 984 height 538
click at [536, 260] on div "// Register the plugin gsap . registerPlugin ( SplitText , ScrollTrigger ) ; co…" at bounding box center [839, 401] width 984 height 538
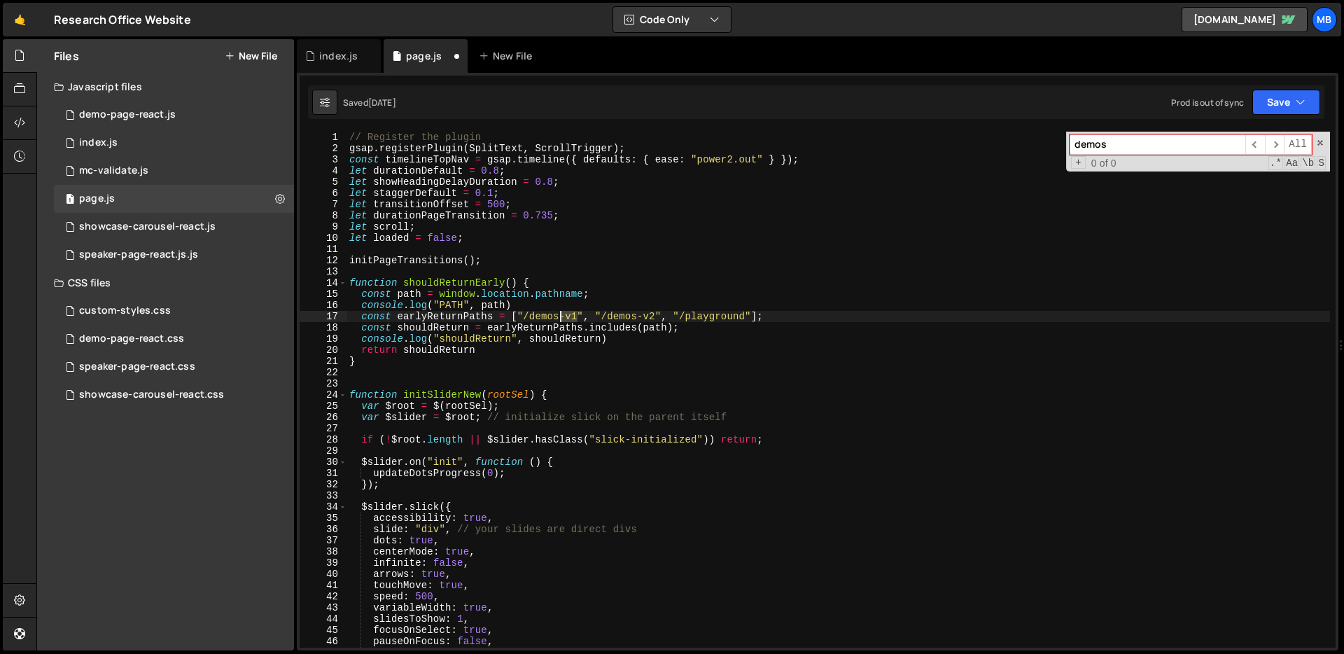
drag, startPoint x: 578, startPoint y: 313, endPoint x: 560, endPoint y: 311, distance: 17.6
click at [560, 311] on div "// Register the plugin gsap . registerPlugin ( SplitText , ScrollTrigger ) ; co…" at bounding box center [839, 401] width 984 height 538
drag, startPoint x: 568, startPoint y: 317, endPoint x: 626, endPoint y: 320, distance: 58.2
click at [637, 319] on div "// Register the plugin gsap . registerPlugin ( SplitText , ScrollTrigger ) ; co…" at bounding box center [839, 401] width 984 height 538
click at [613, 319] on div "// Register the plugin gsap . registerPlugin ( SplitText , ScrollTrigger ) ; co…" at bounding box center [839, 390] width 984 height 516
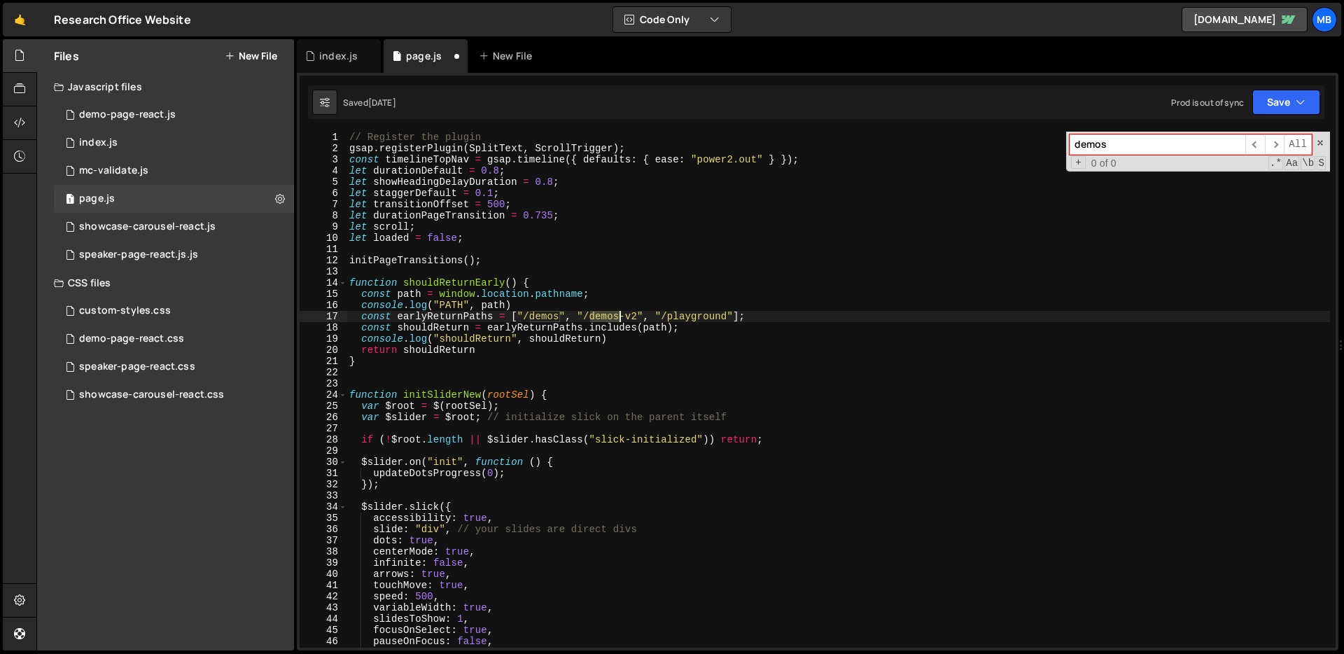
click at [613, 319] on div "// Register the plugin gsap . registerPlugin ( SplitText , ScrollTrigger ) ; co…" at bounding box center [839, 401] width 984 height 538
drag, startPoint x: 654, startPoint y: 316, endPoint x: 576, endPoint y: 317, distance: 77.7
click at [576, 317] on div "// Register the plugin gsap . registerPlugin ( SplitText , ScrollTrigger ) ; co…" at bounding box center [839, 401] width 984 height 538
click at [614, 295] on div "// Register the plugin gsap . registerPlugin ( SplitText , ScrollTrigger ) ; co…" at bounding box center [839, 401] width 984 height 538
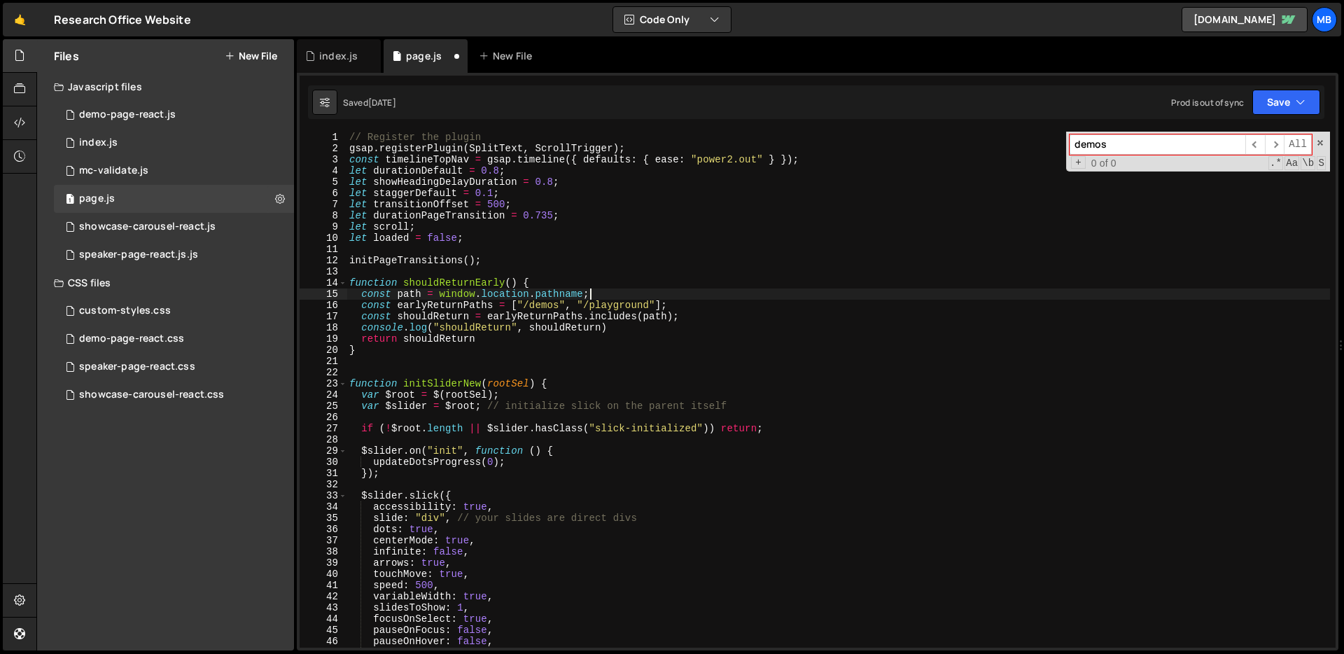
click at [447, 279] on div "// Register the plugin gsap . registerPlugin ( SplitText , ScrollTrigger ) ; co…" at bounding box center [839, 401] width 984 height 538
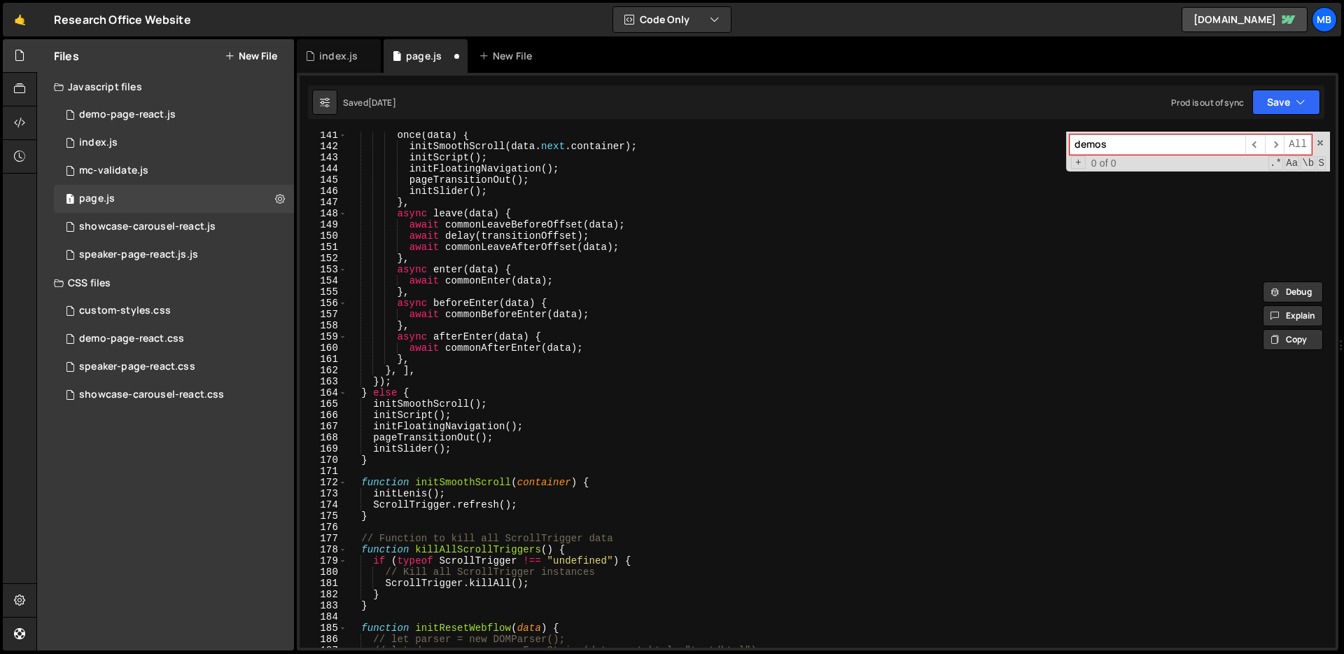
click at [635, 336] on div "once ( data ) { initSmoothScroll ( data . next . container ) ; initScript ( ) ;…" at bounding box center [839, 399] width 984 height 538
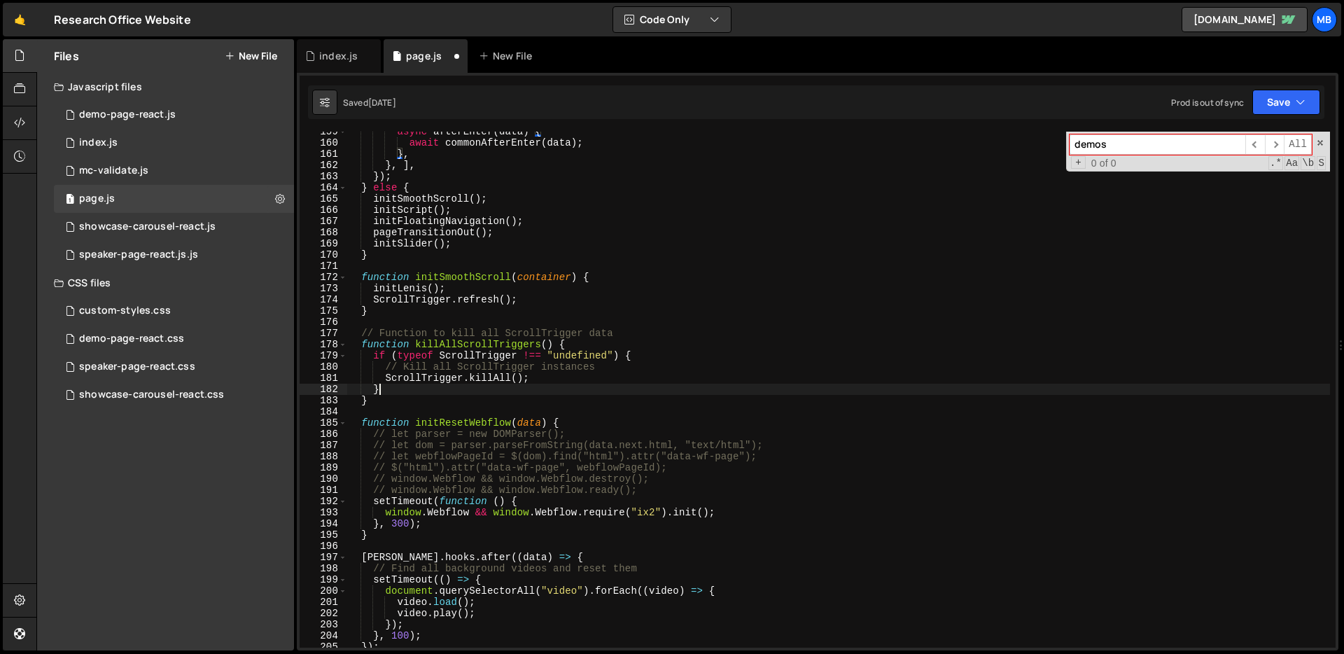
click at [583, 386] on div "async afterEnter ( data ) { await commonAfterEnter ( data ) ; } , } , ] , }) ; …" at bounding box center [839, 395] width 984 height 538
type textarea "}"
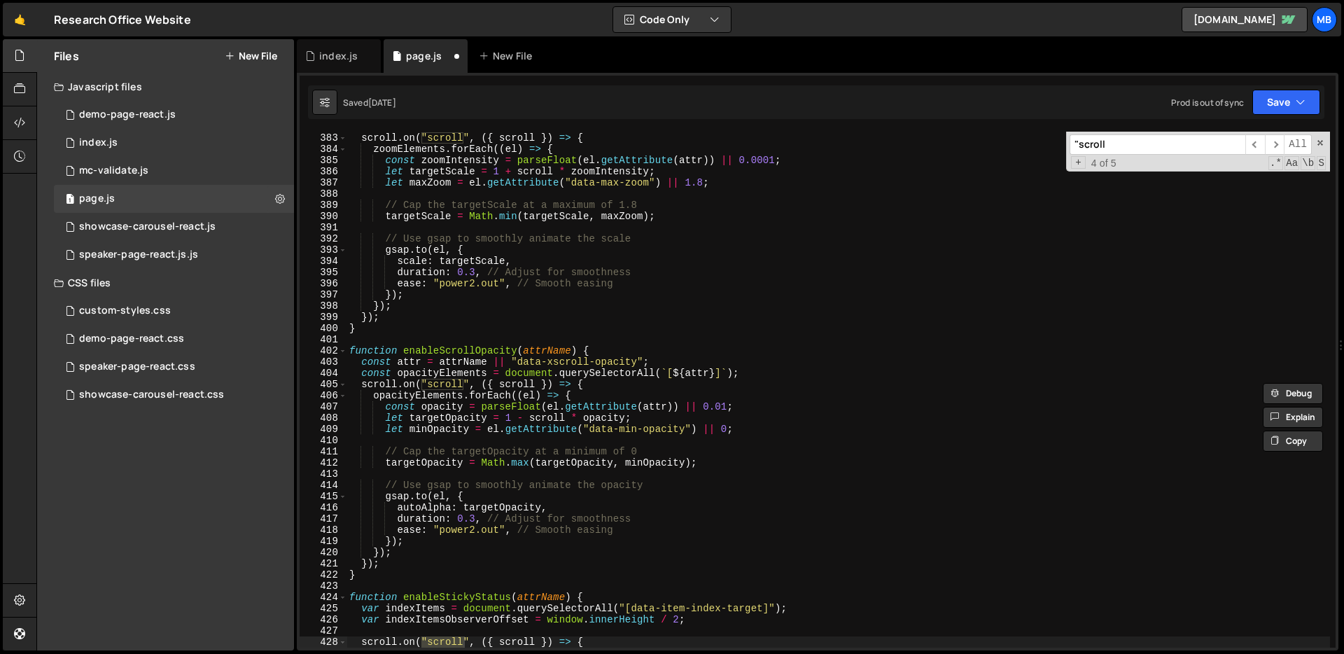
scroll to position [7663, 0]
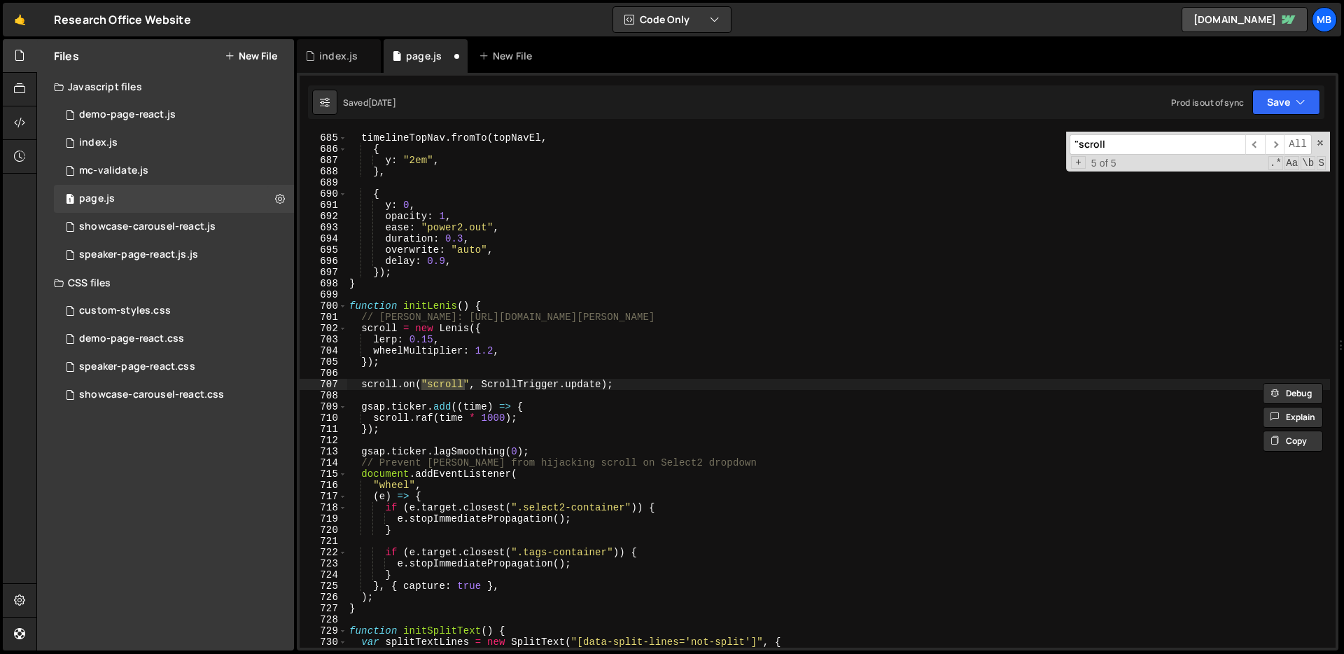
type input ""scroll"
click at [813, 309] on div "const topNavEl = document . querySelectorAll ( "[data-xscroll-opacity]" ) ; tim…" at bounding box center [839, 390] width 984 height 538
click at [809, 312] on div "const topNavEl = document . querySelectorAll ( "[data-xscroll-opacity]" ) ; tim…" at bounding box center [839, 390] width 984 height 538
type textarea "// [PERSON_NAME]: [URL][DOMAIN_NAME][PERSON_NAME]"
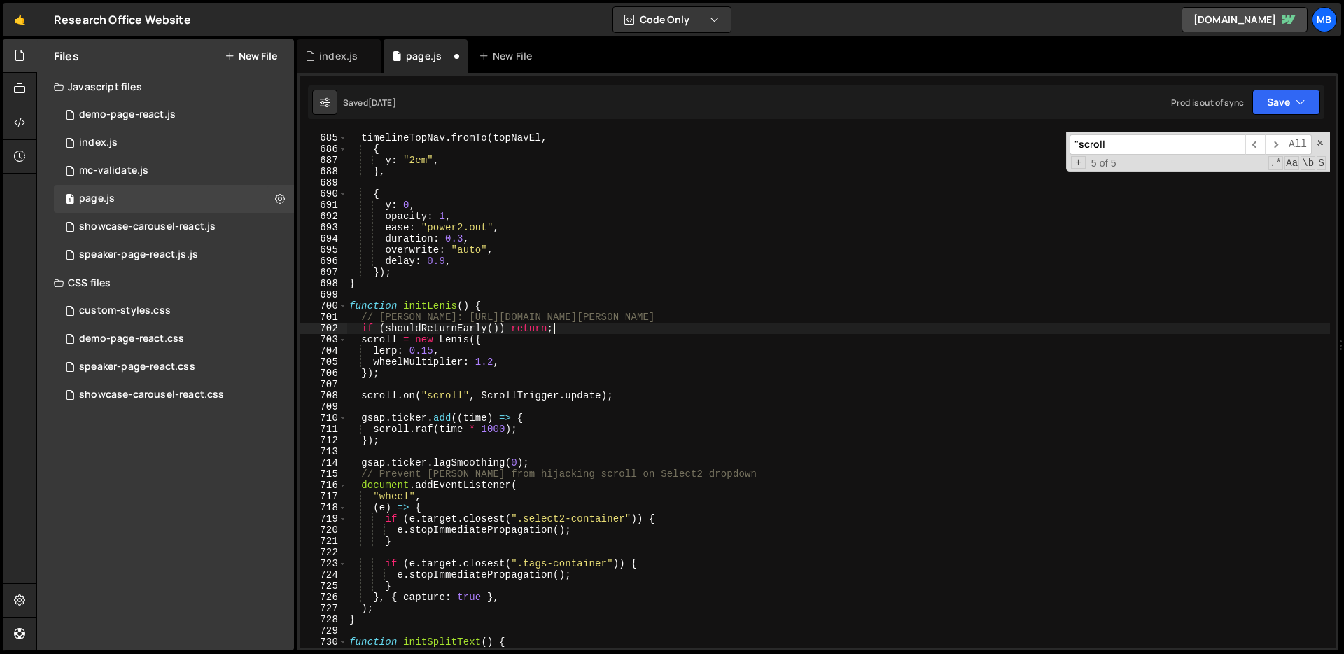
scroll to position [0, 13]
click at [746, 324] on div "const topNavEl = document . querySelectorAll ( "[data-xscroll-opacity]" ) ; tim…" at bounding box center [839, 390] width 984 height 538
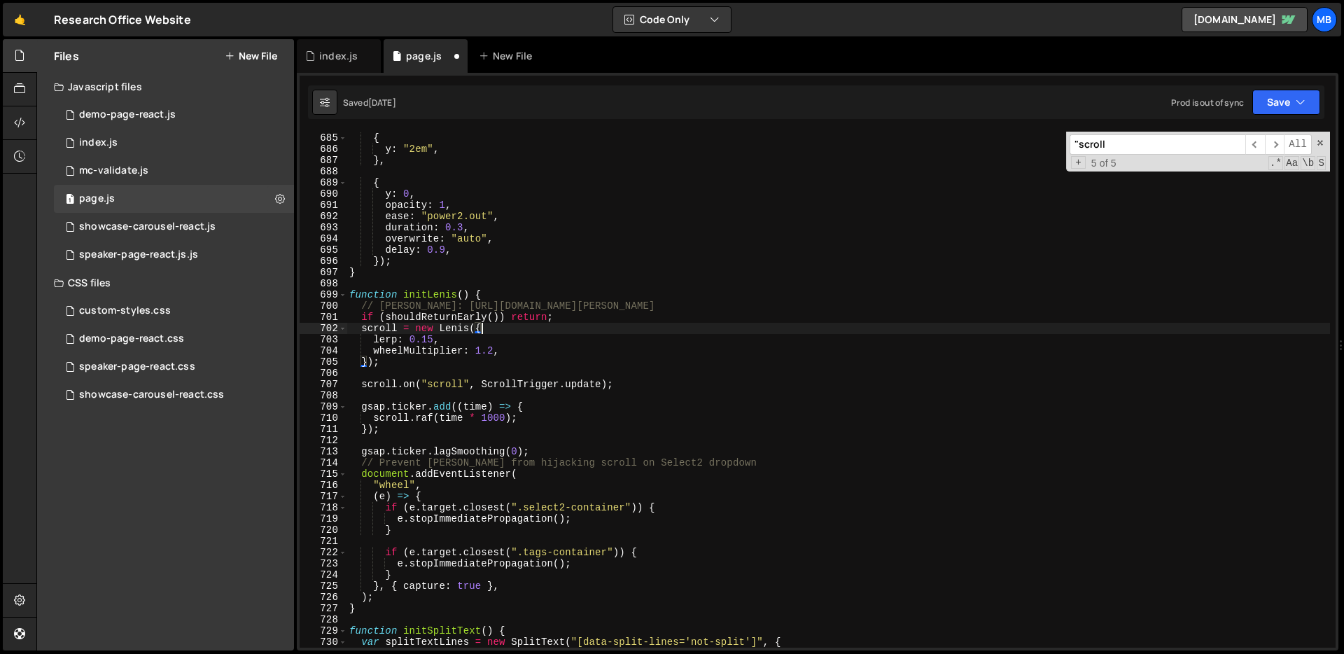
scroll to position [0, 8]
click at [440, 319] on div "timelineTopNav . fromTo ( topNavEl , { y : "2em" , } , { y : 0 , opacity : 1 , …" at bounding box center [839, 390] width 984 height 538
type textarea "if (shouldReturnEarly()) return;"
type input "shouldReturnEarly"
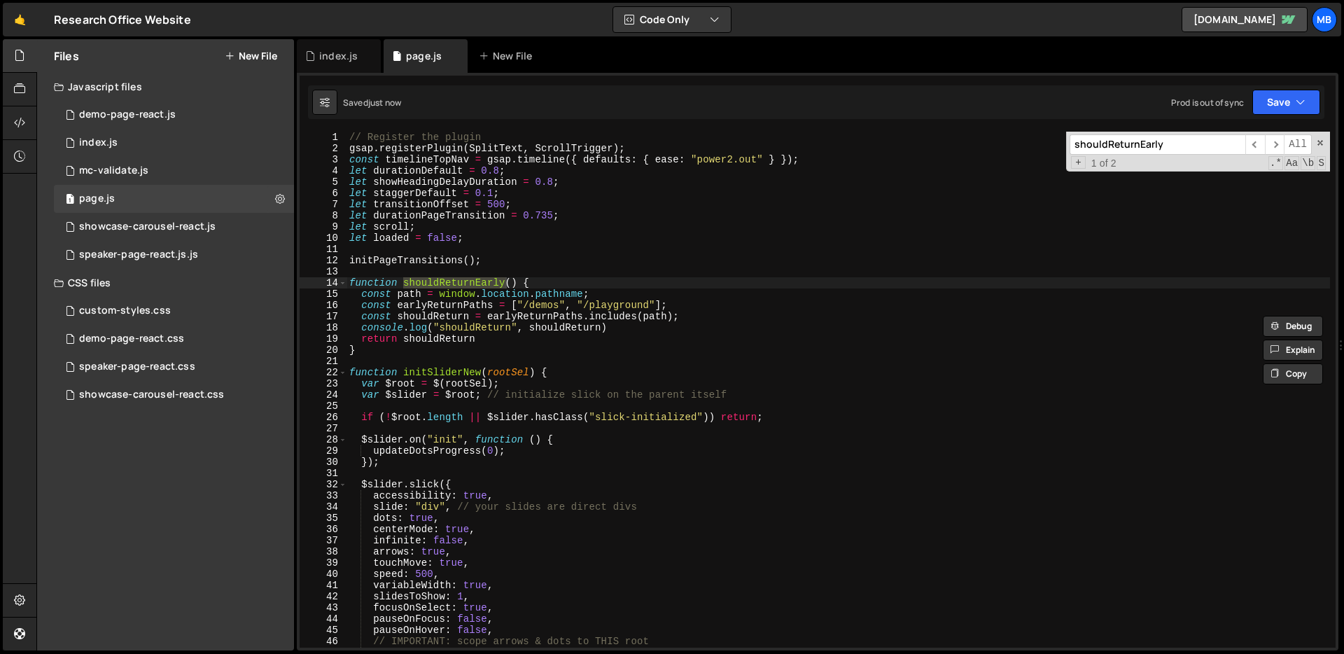
scroll to position [0, 0]
click at [1283, 102] on button "Save" at bounding box center [1287, 102] width 68 height 25
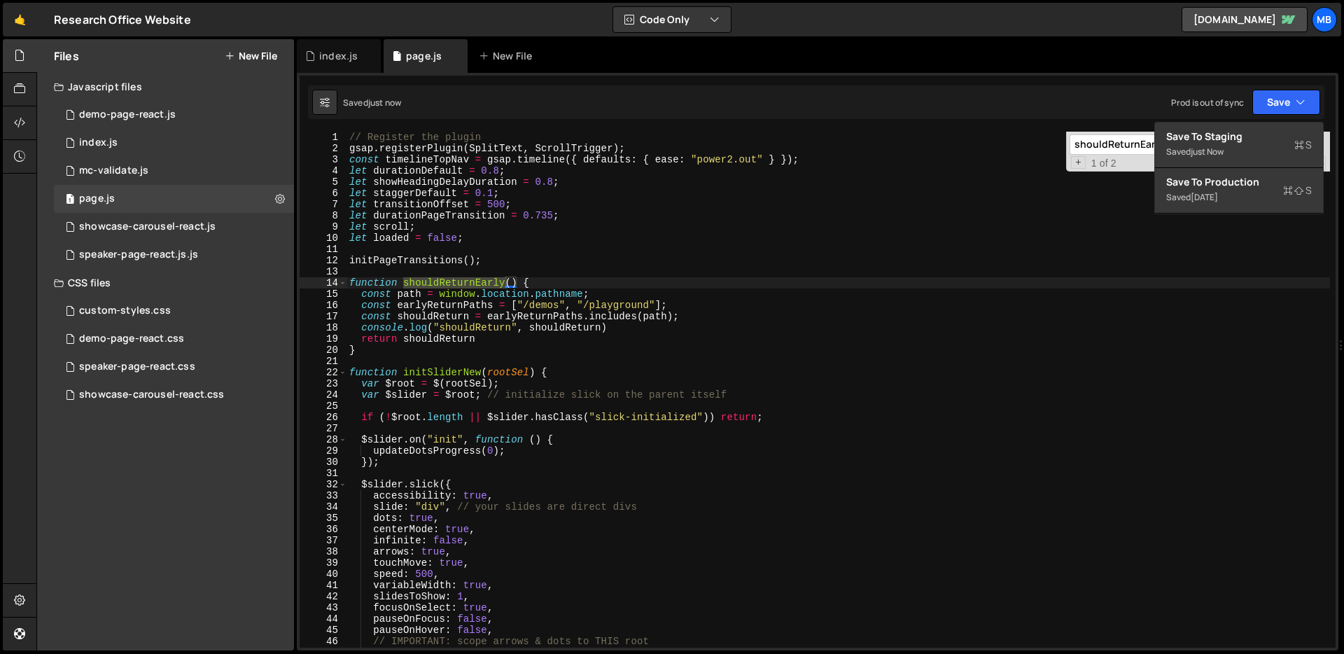
type textarea "const path = window.location.pathname;"
click at [567, 291] on div "// Register the plugin gsap . registerPlugin ( SplitText , ScrollTrigger ) ; co…" at bounding box center [839, 401] width 984 height 538
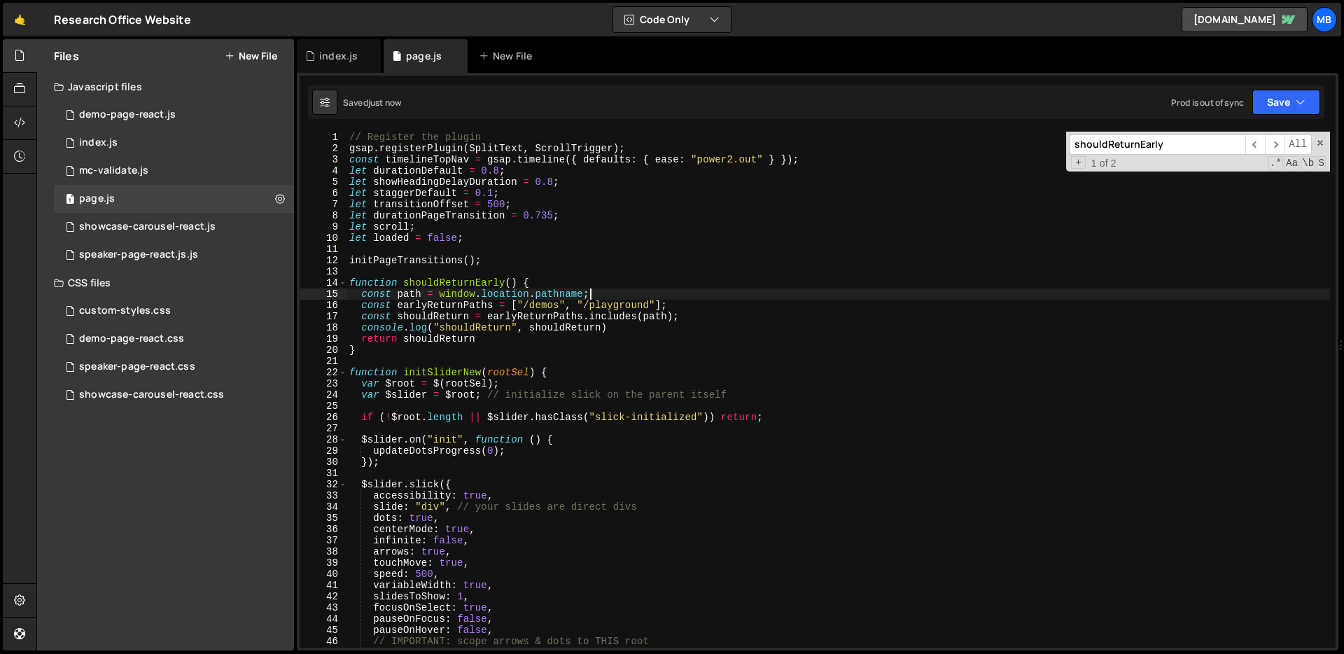
click at [651, 293] on div "// Register the plugin gsap . registerPlugin ( SplitText , ScrollTrigger ) ; co…" at bounding box center [839, 401] width 984 height 538
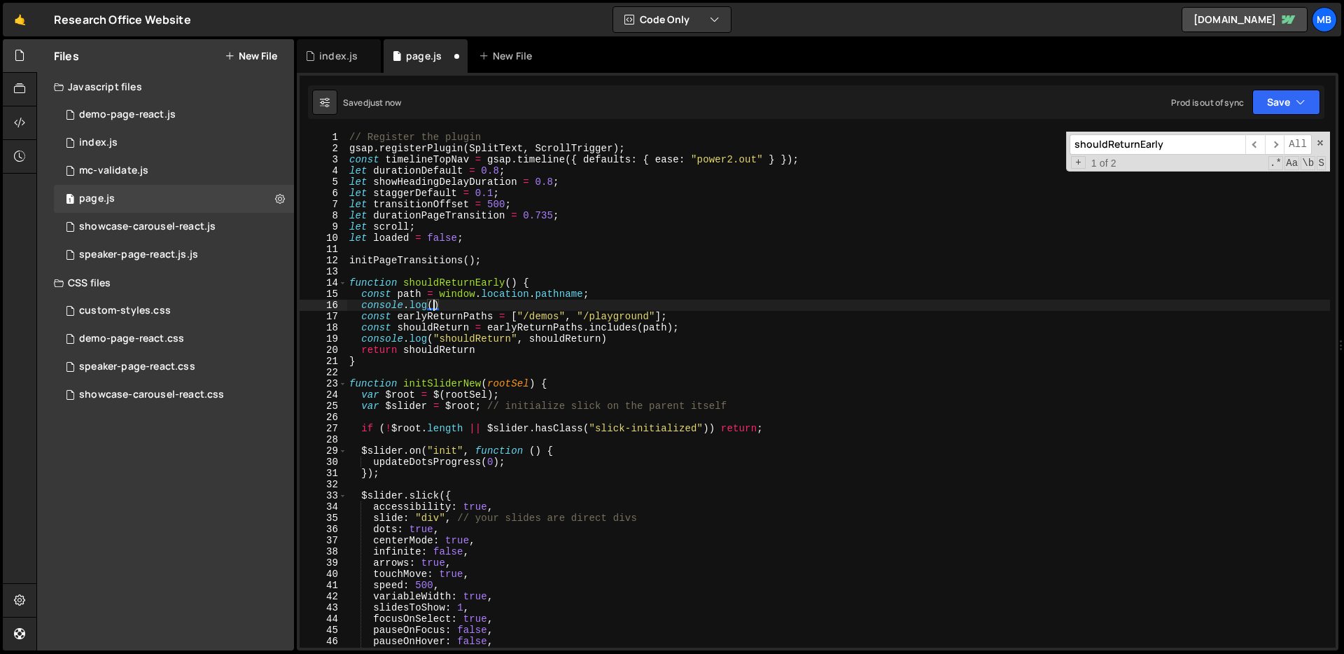
scroll to position [0, 6]
paste textarea "shouldReturnEarly"
drag, startPoint x: 749, startPoint y: 278, endPoint x: 762, endPoint y: 261, distance: 21.4
click at [749, 278] on div "// Register the plugin gsap . registerPlugin ( SplitText , ScrollTrigger ) ; co…" at bounding box center [839, 401] width 984 height 538
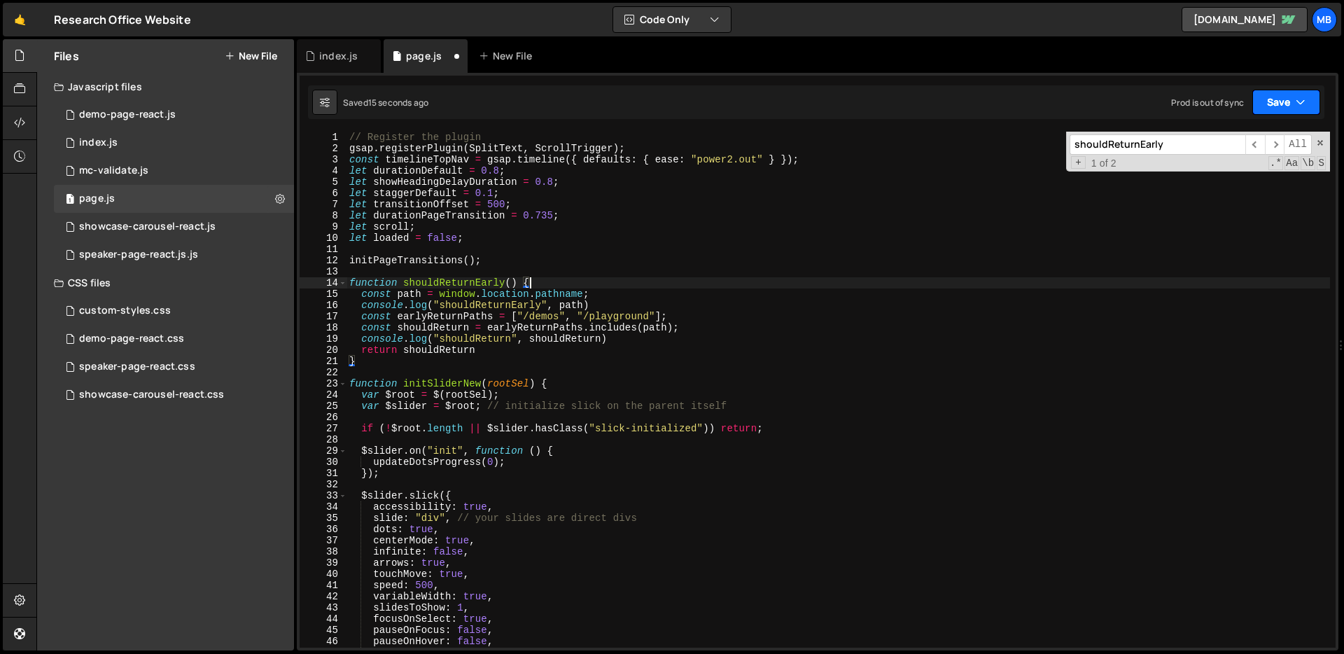
type textarea "function shouldReturnEarly() {"
click at [1277, 107] on button "Save" at bounding box center [1287, 102] width 68 height 25
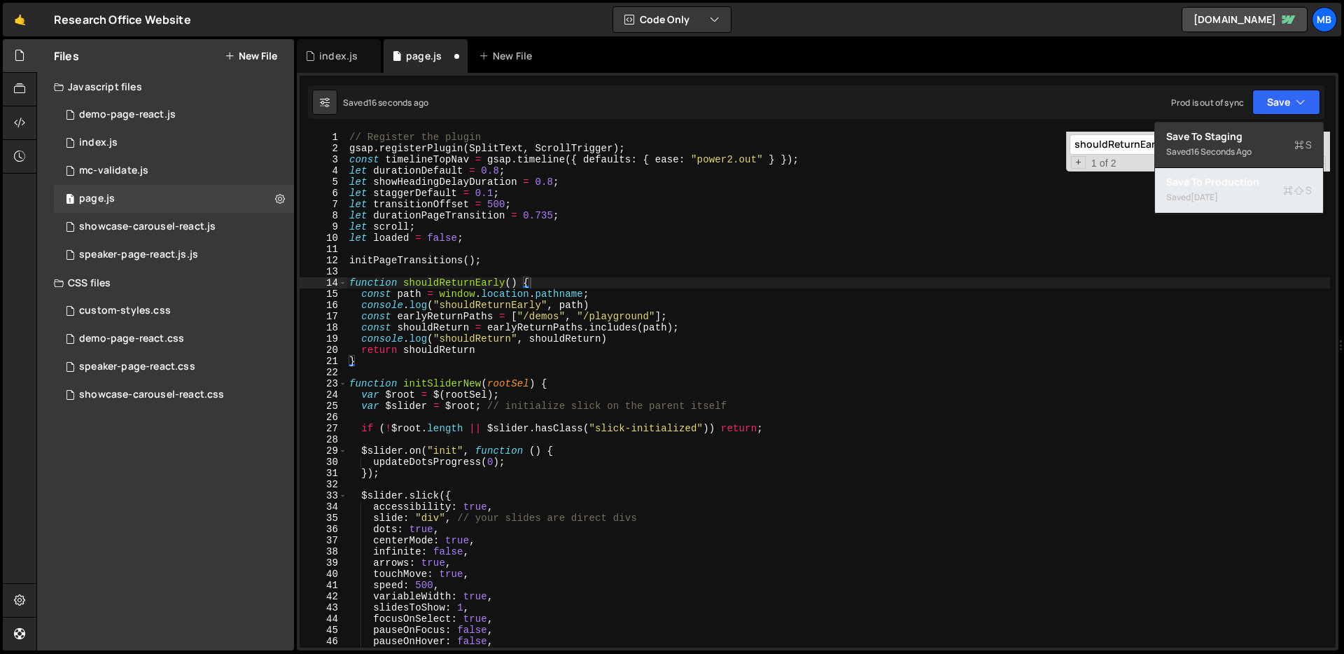
click at [1249, 207] on button "Save to Production S Saved [DATE]" at bounding box center [1239, 191] width 168 height 46
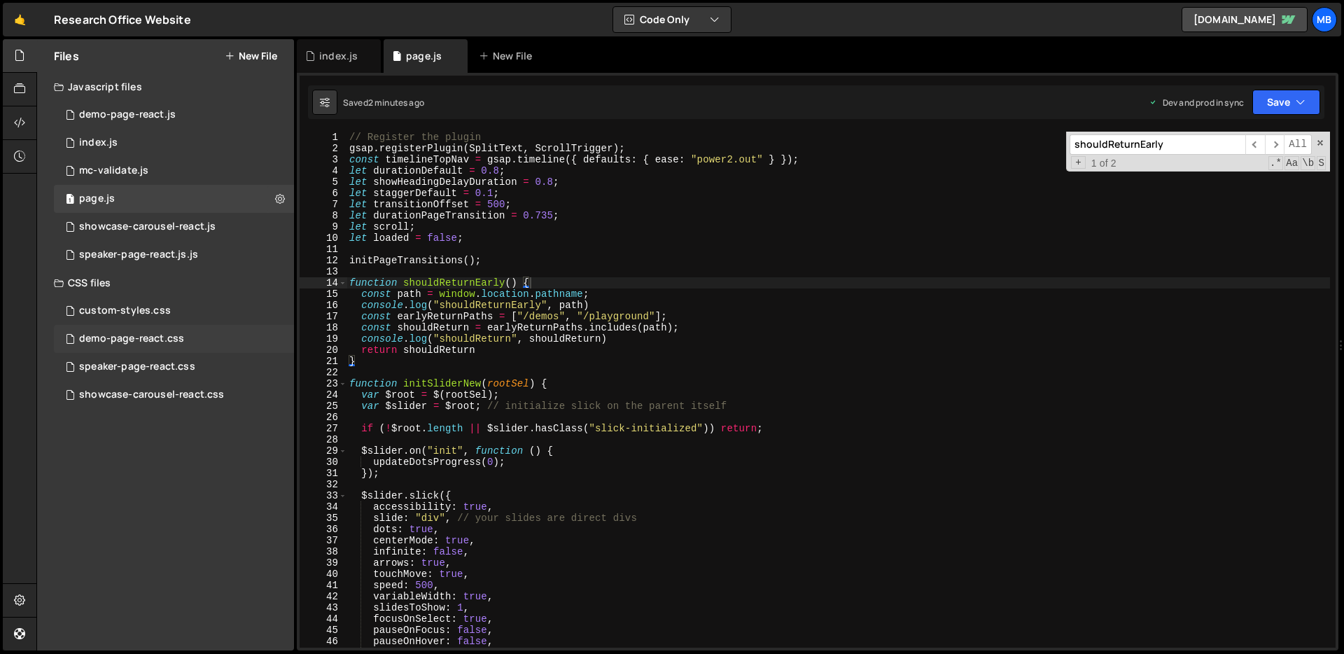
click at [116, 331] on div "demo-page-react.css 0" at bounding box center [174, 339] width 240 height 28
click at [246, 344] on div "demo-page-react.css 0" at bounding box center [174, 339] width 240 height 28
click at [181, 336] on div "demo-page-react.css" at bounding box center [131, 339] width 105 height 13
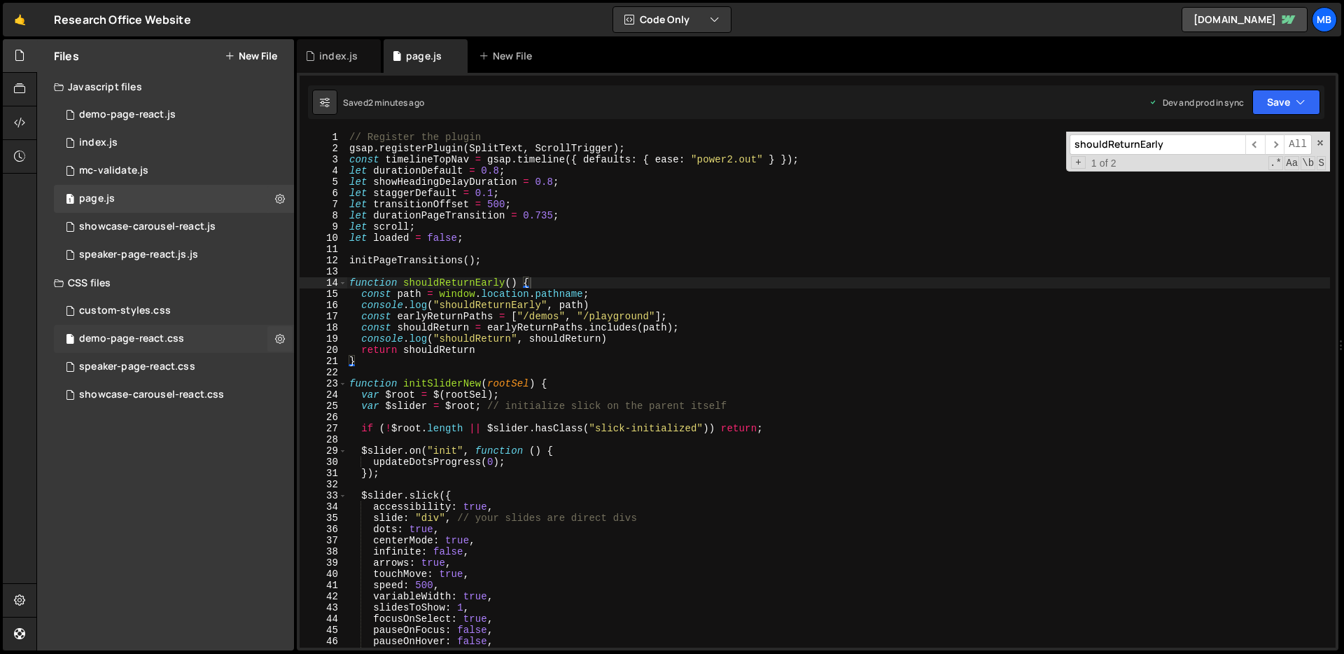
click at [181, 336] on div "demo-page-react.css" at bounding box center [131, 339] width 105 height 13
click at [165, 322] on div "custom-styles.css 0" at bounding box center [174, 311] width 240 height 28
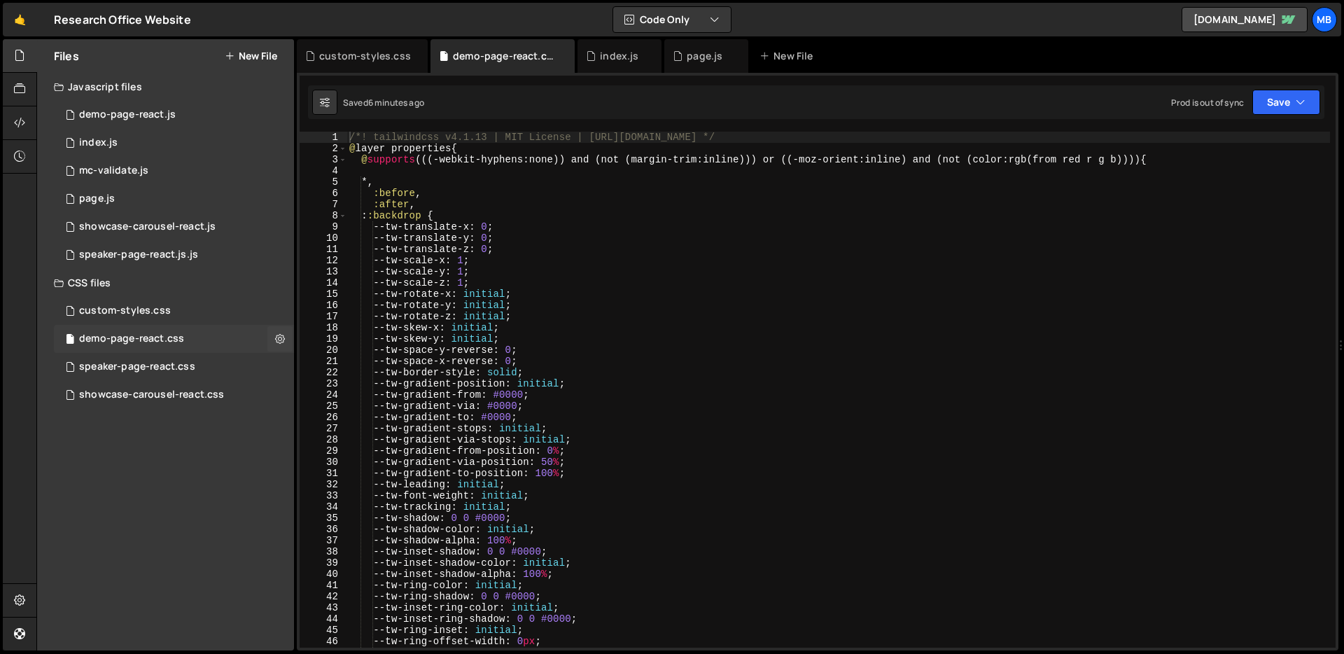
click at [160, 330] on div "demo-page-react.css 0" at bounding box center [174, 339] width 240 height 28
click at [529, 305] on div "/*! tailwindcss v4.1.13 | MIT License | [URL][DOMAIN_NAME] */ @ layer propertie…" at bounding box center [839, 401] width 984 height 538
type textarea "}"
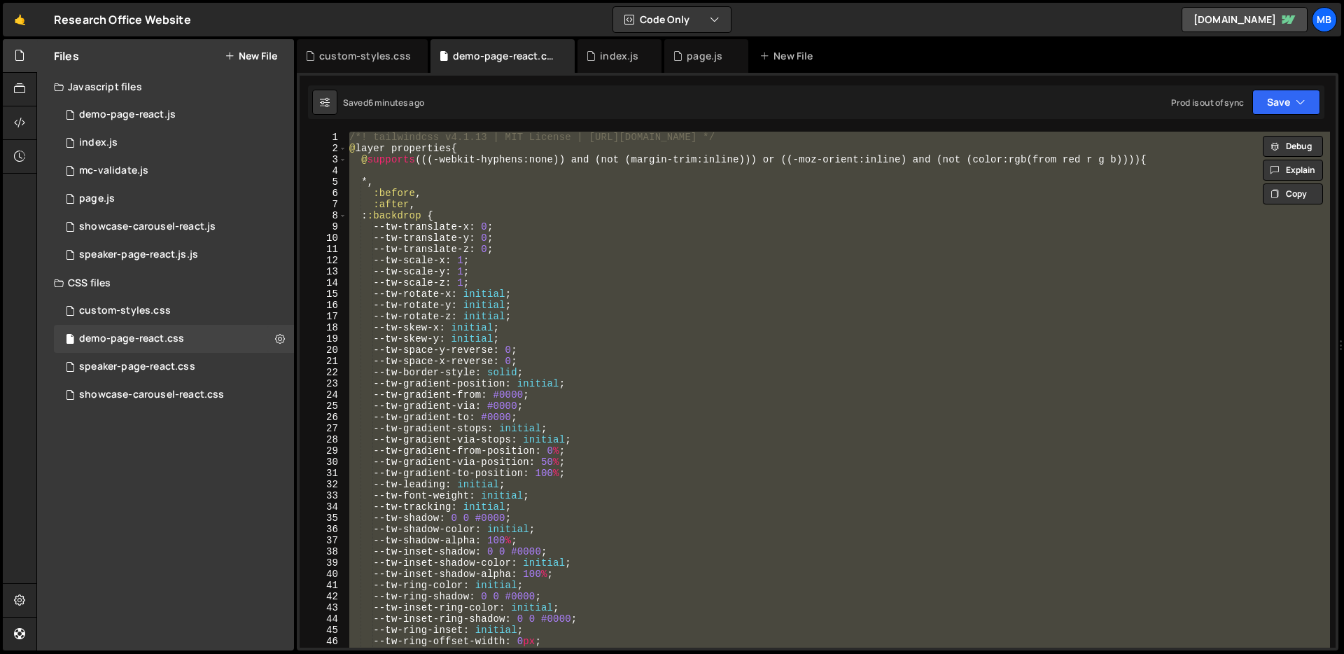
paste textarea
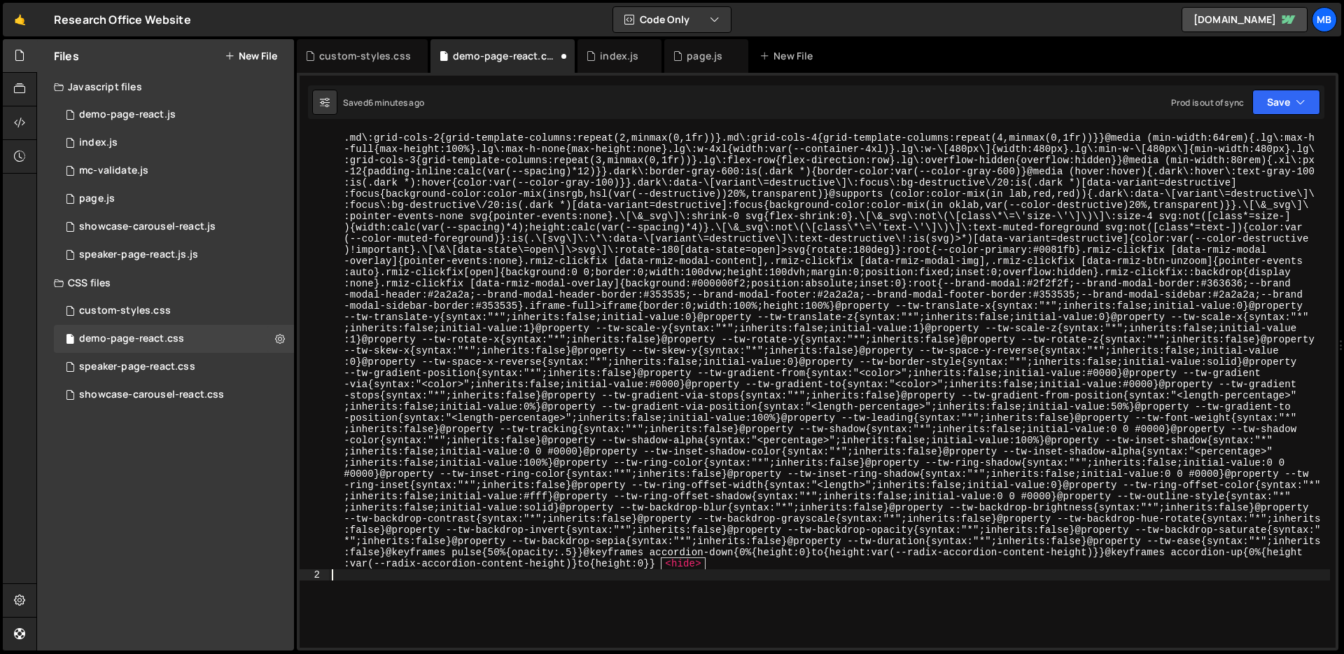
type textarea "@layer properties {"
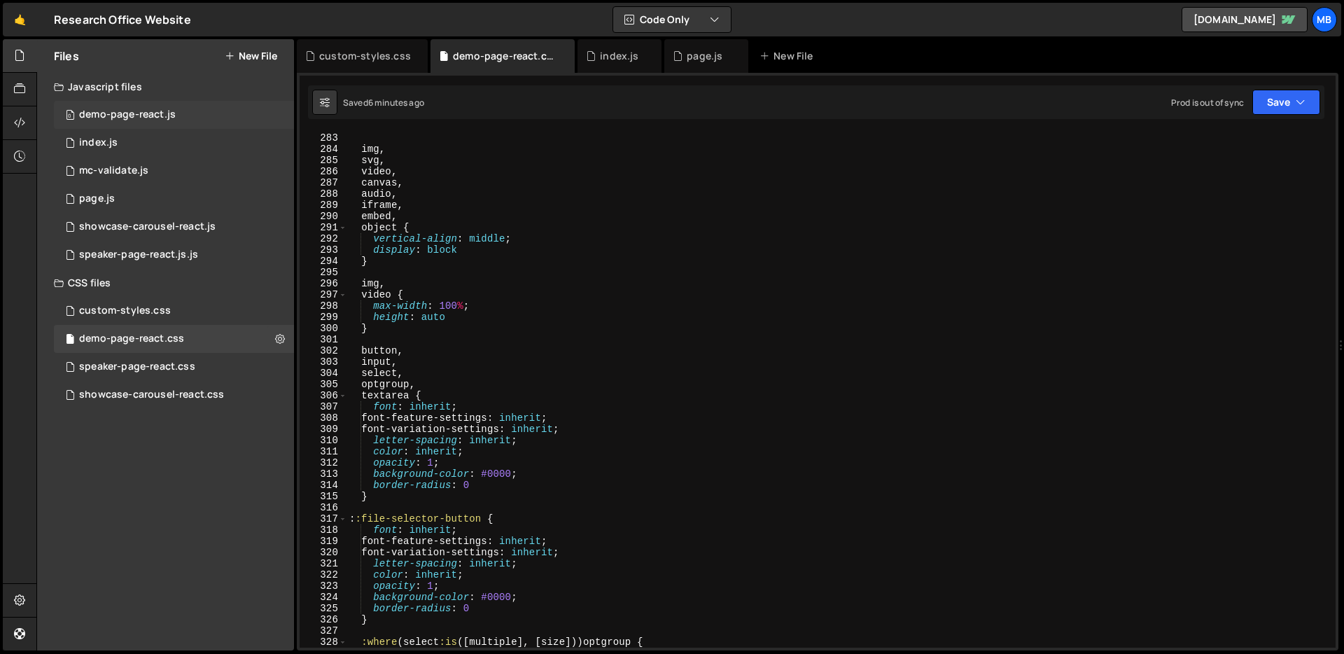
click at [196, 114] on div "0 demo-page-react.js 0" at bounding box center [174, 115] width 240 height 28
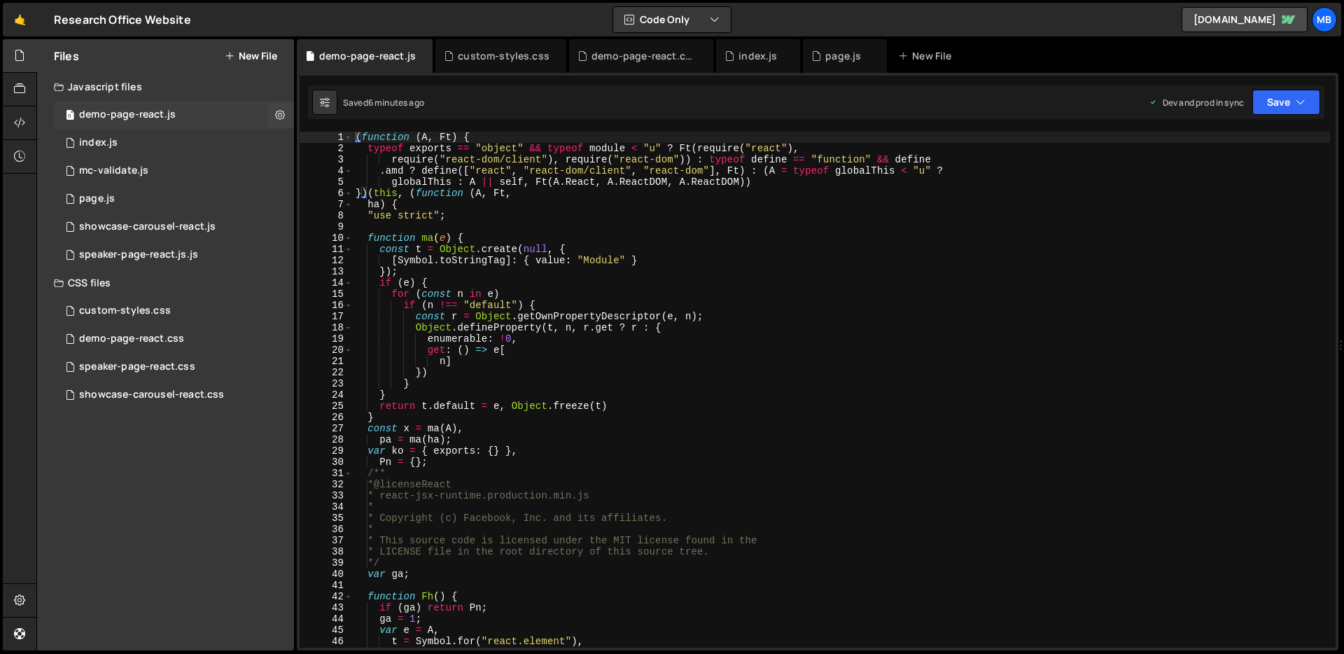
click at [196, 114] on div "0 demo-page-react.js 0" at bounding box center [174, 115] width 240 height 28
click at [542, 256] on div "( function ( A , Ft ) { typeof exports == "object" && typeof module < "u" ? Ft …" at bounding box center [842, 401] width 978 height 538
type textarea "}));"
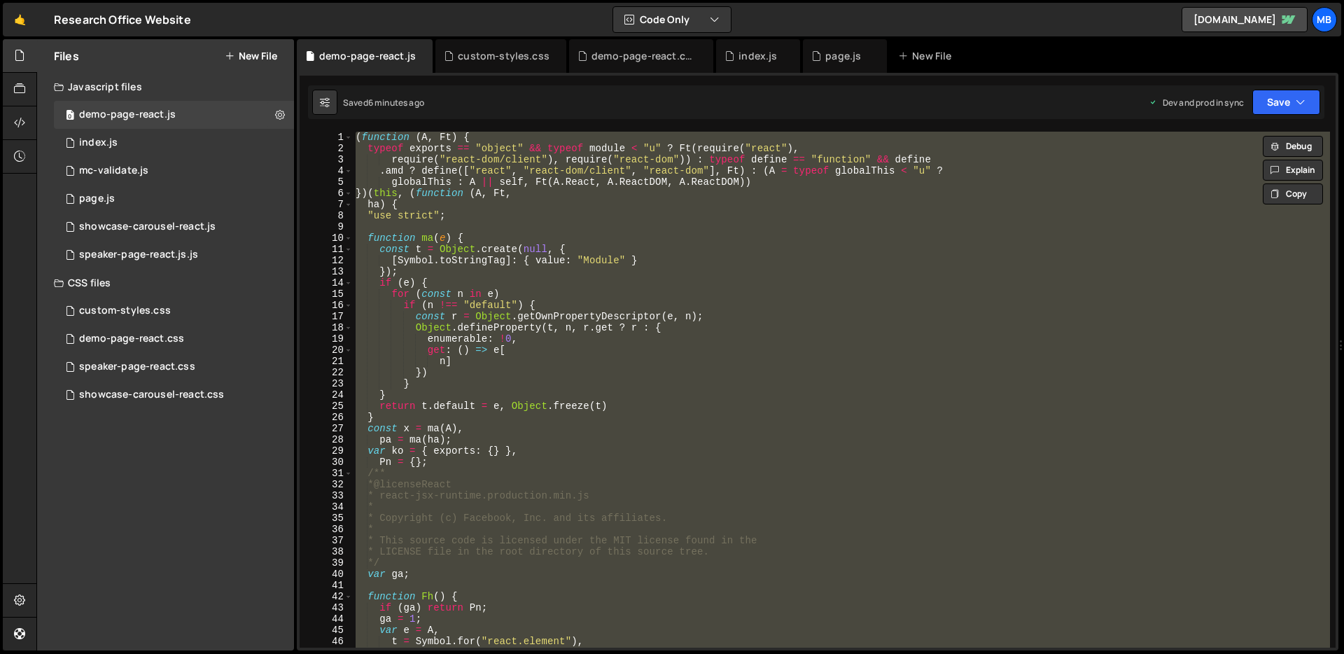
paste textarea
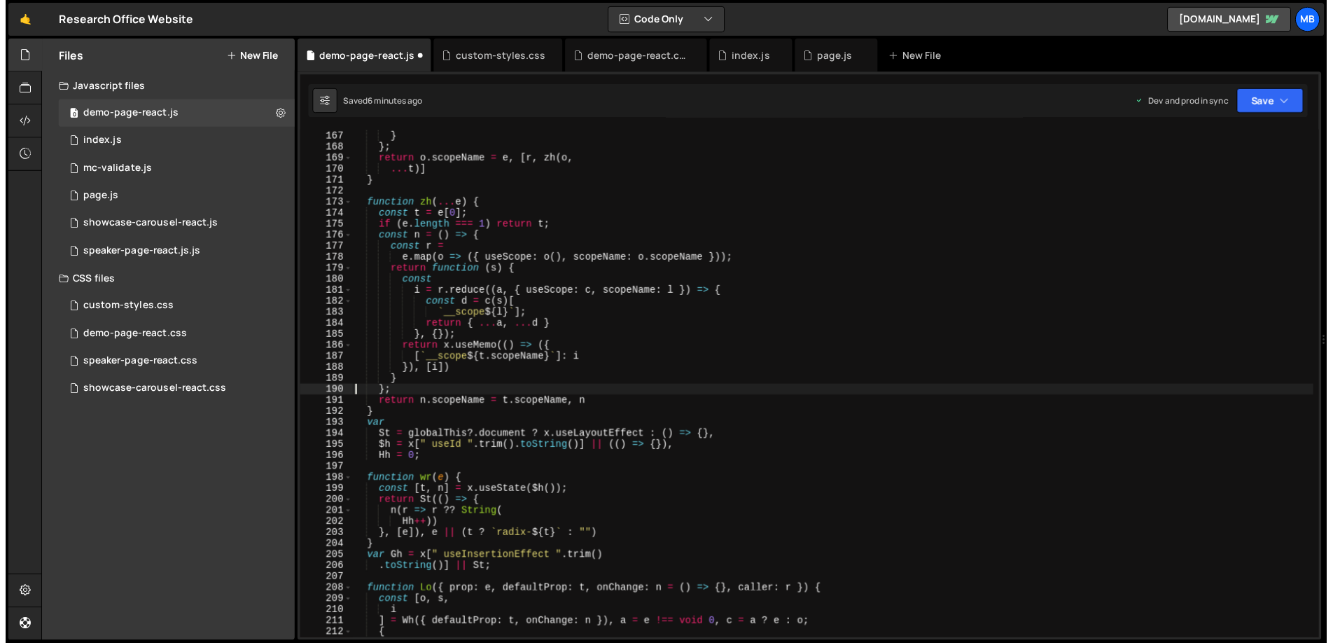
scroll to position [250, 0]
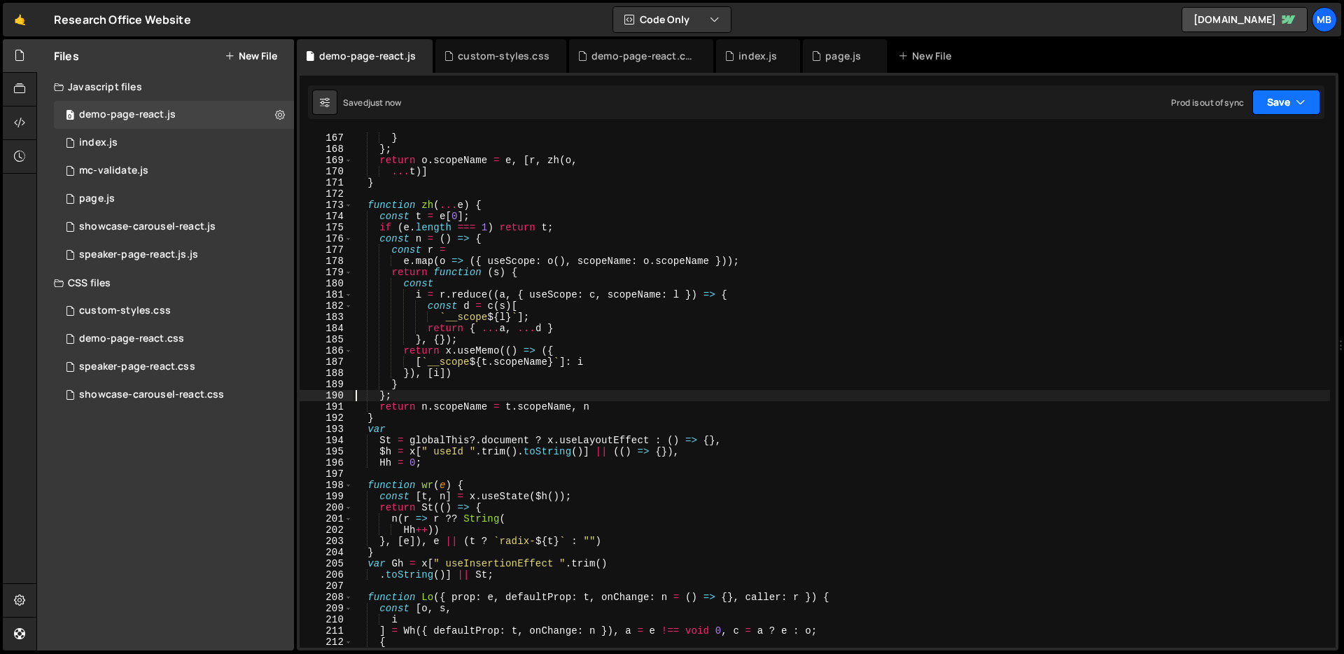
click at [1274, 105] on button "Save" at bounding box center [1287, 102] width 68 height 25
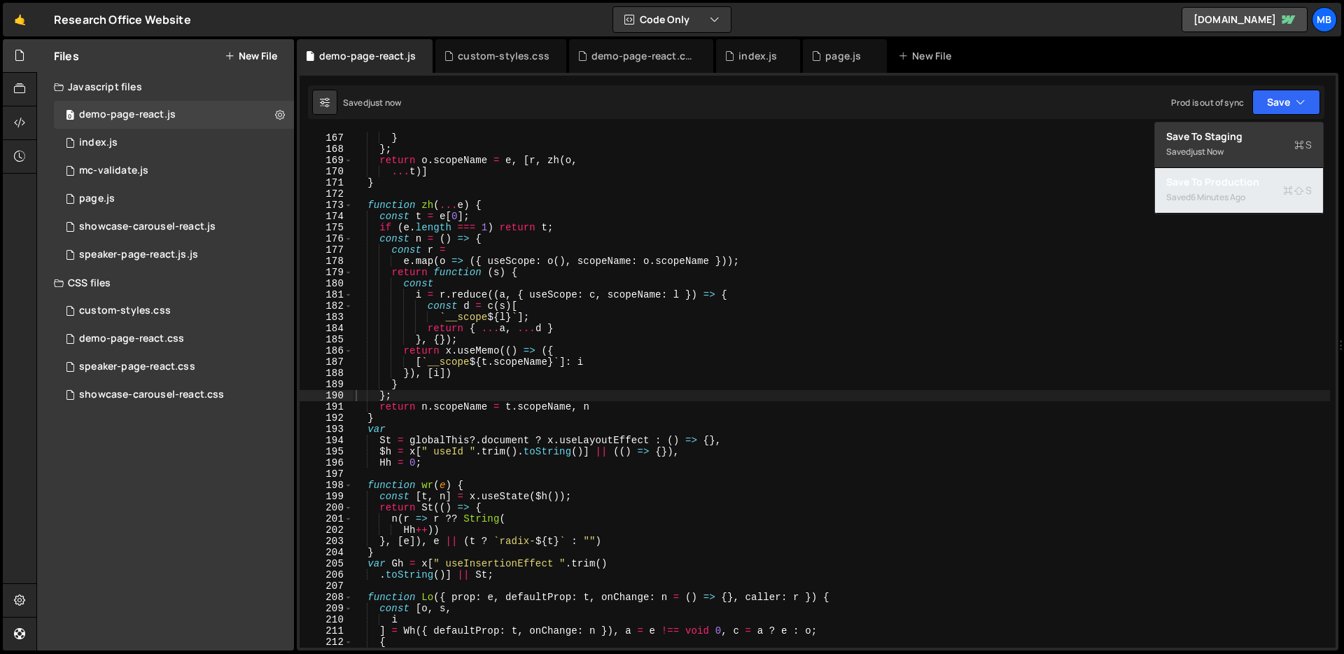
click at [1246, 195] on div "6 minutes ago" at bounding box center [1218, 197] width 55 height 12
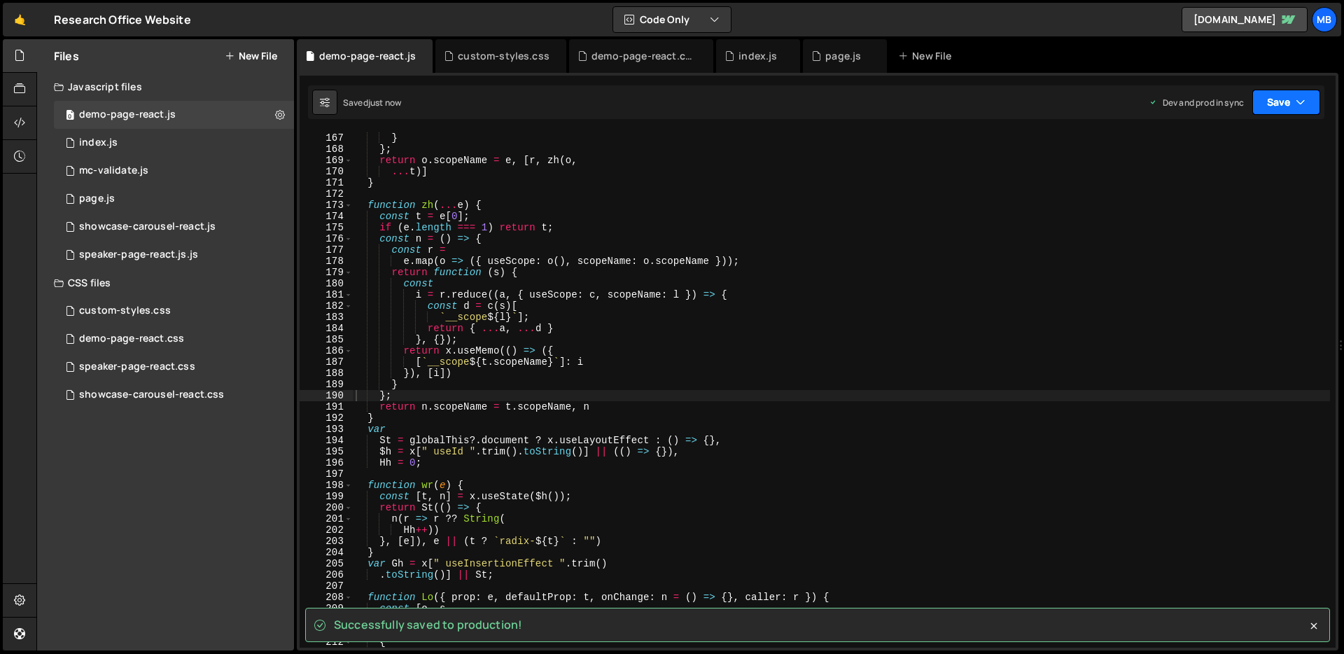
click at [1265, 106] on button "Save" at bounding box center [1287, 102] width 68 height 25
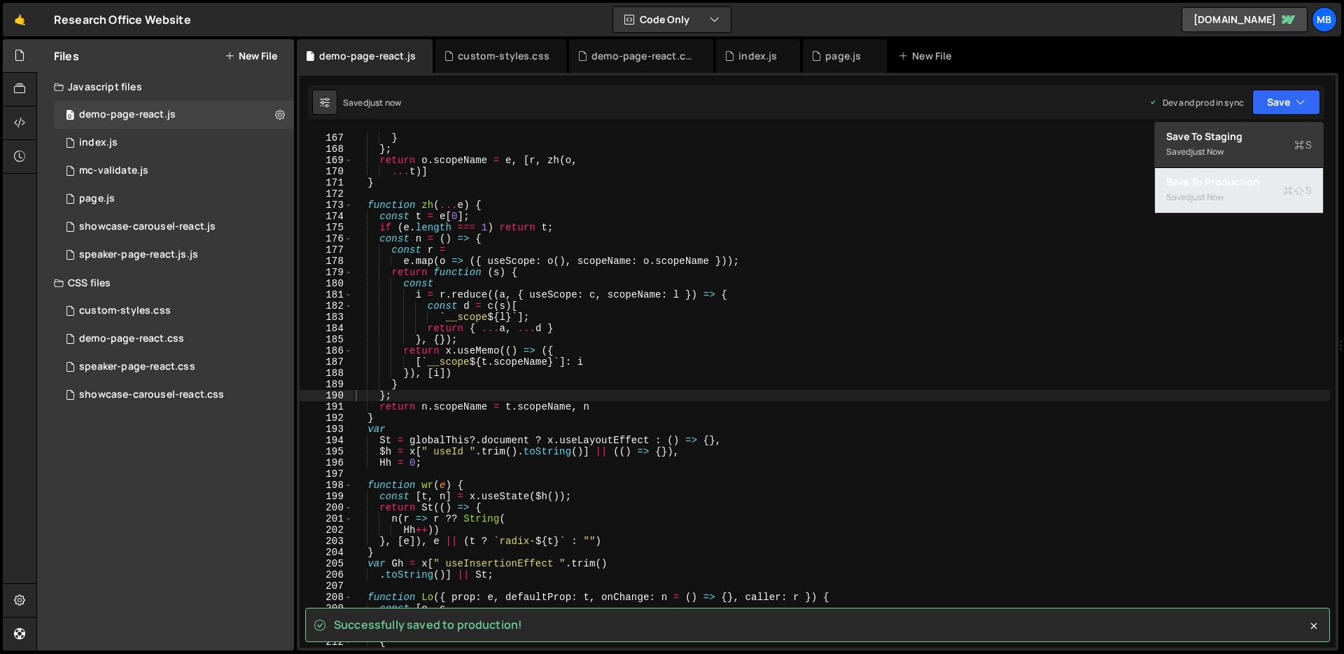
click at [1224, 193] on div "just now" at bounding box center [1207, 197] width 33 height 12
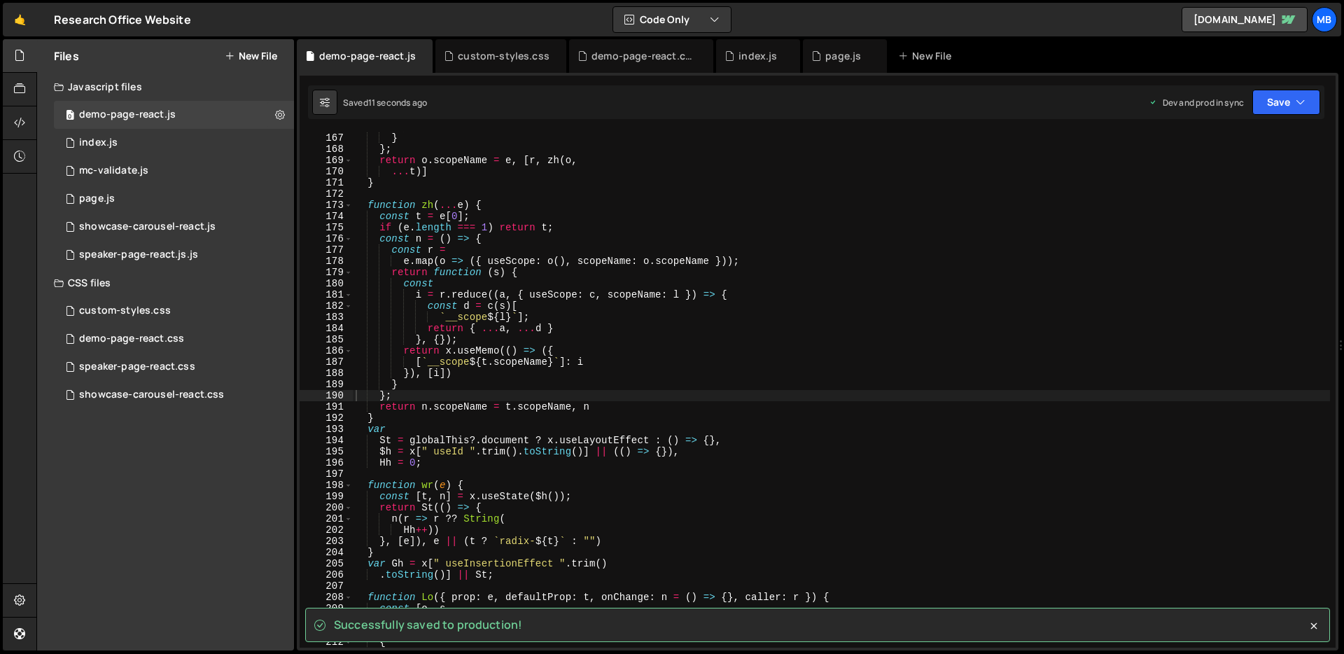
click at [489, 214] on div "}) , [ a , c ]) } } ; return o . scopeName = e , [ r , zh ( o , ... t )] } func…" at bounding box center [842, 390] width 978 height 538
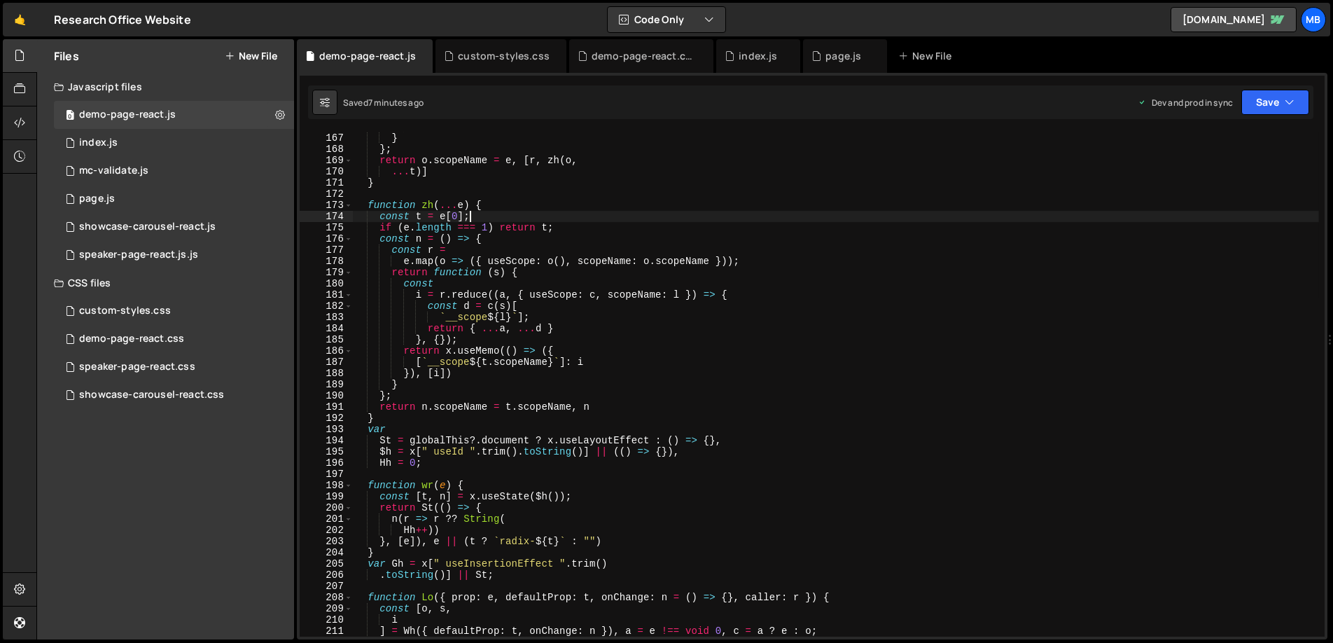
click at [760, 138] on div "}) , [ a , c ]) } } ; return o . scopeName = e , [ r , zh ( o , ... t )] } func…" at bounding box center [836, 384] width 966 height 527
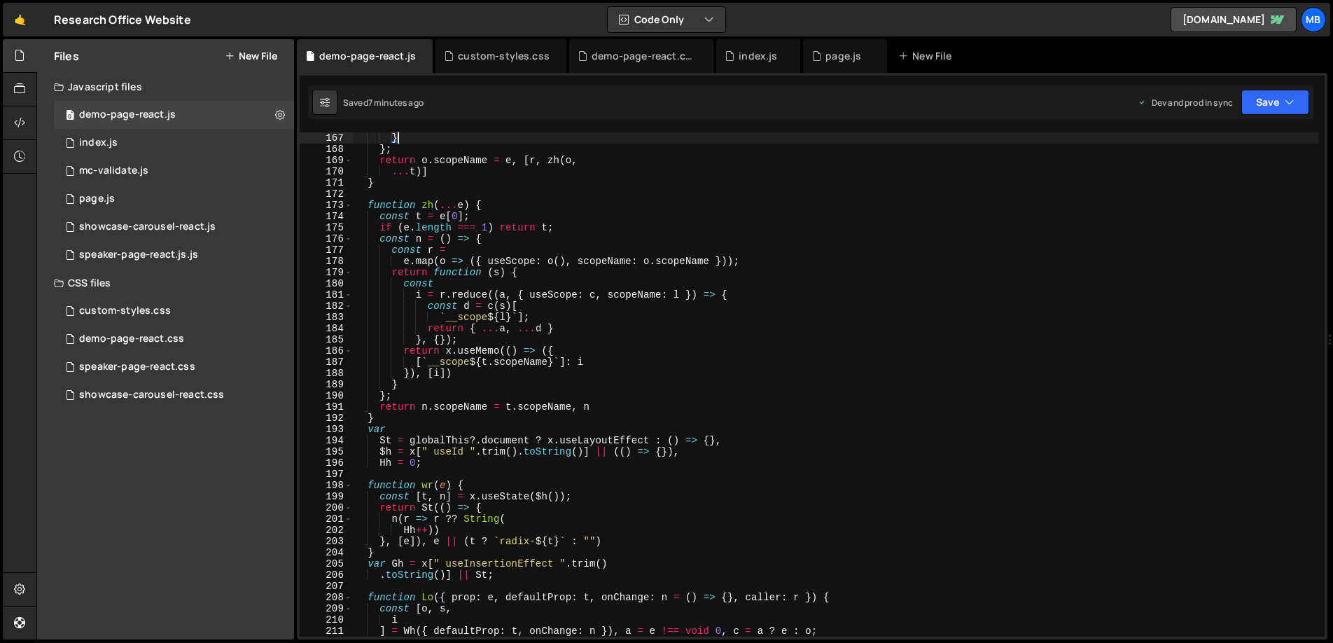
type textarea "}));"
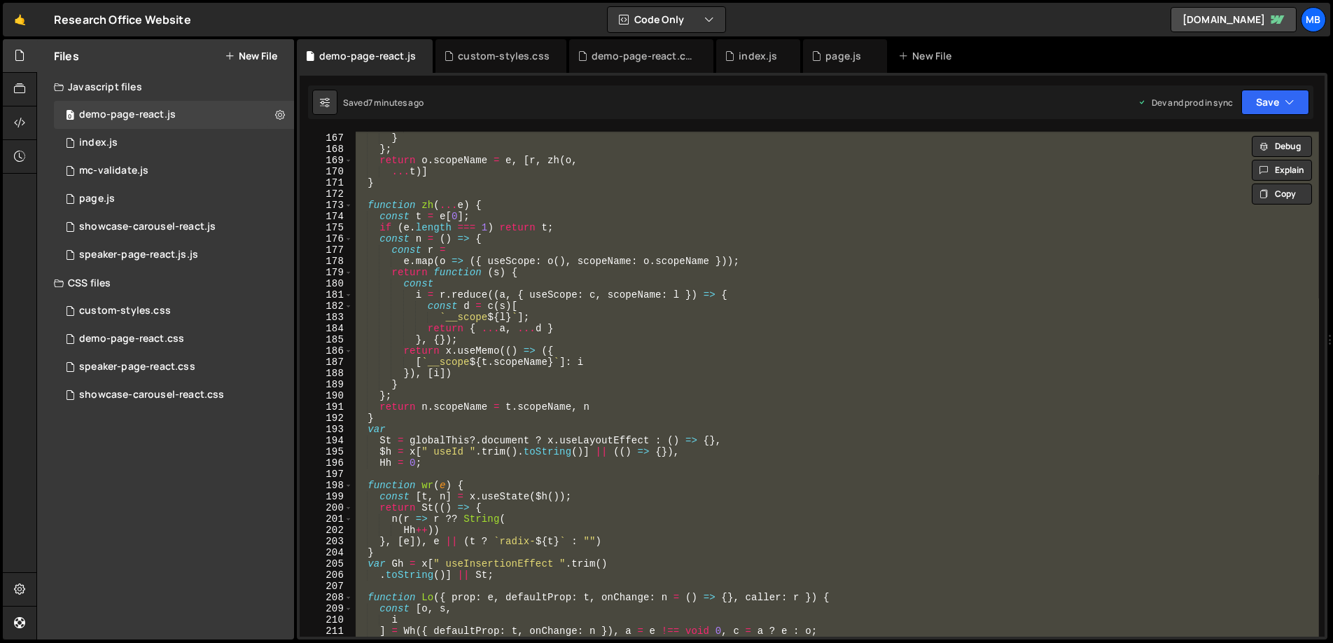
paste textarea
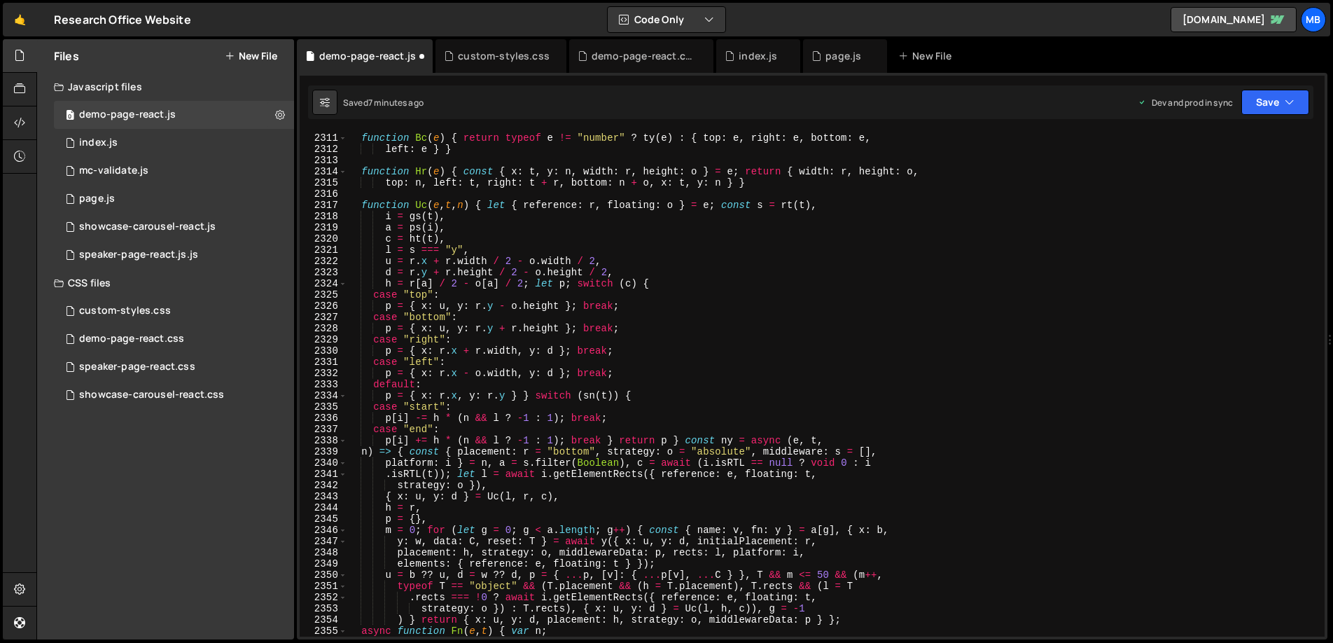
type textarea "sm = x.forwardRef((e, t) => { const n = x.useContext(wa),"
click at [765, 196] on div "function Bc ( e ) { return typeof e != "number" ? ty ( e ) : { top : e , right …" at bounding box center [833, 384] width 973 height 527
type textarea "u = ne("hueRotate"),"
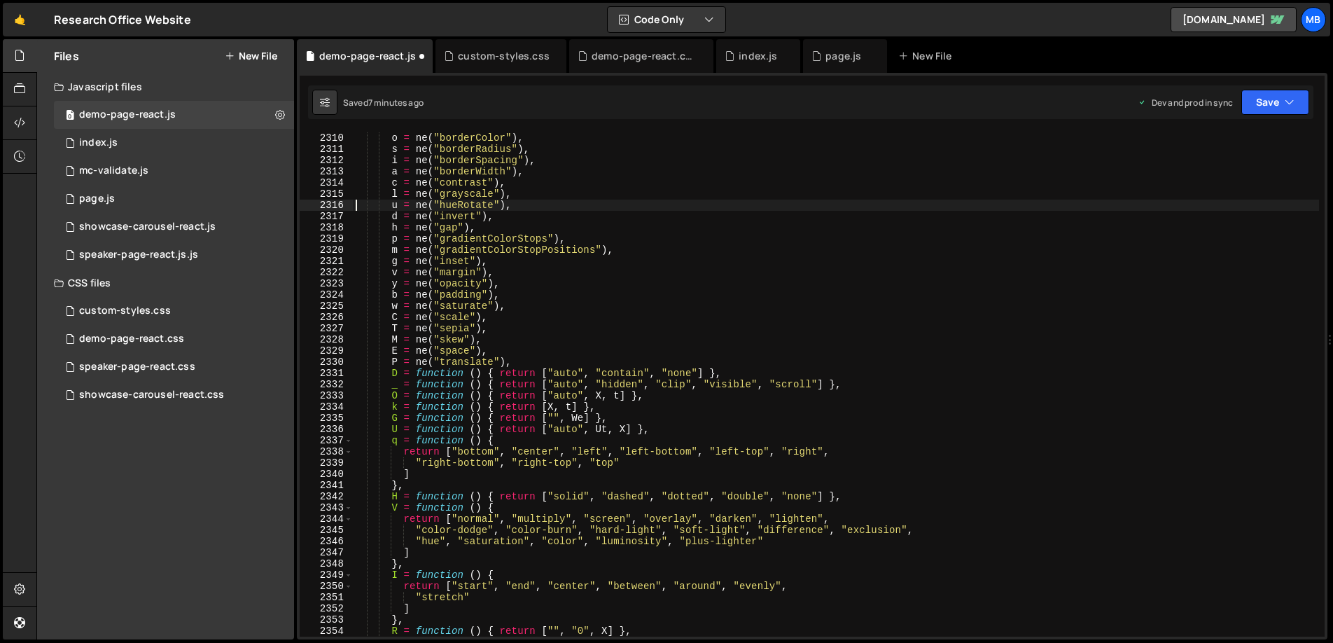
scroll to position [3481, 0]
click at [147, 329] on div "demo-page-react.css 0" at bounding box center [174, 339] width 240 height 28
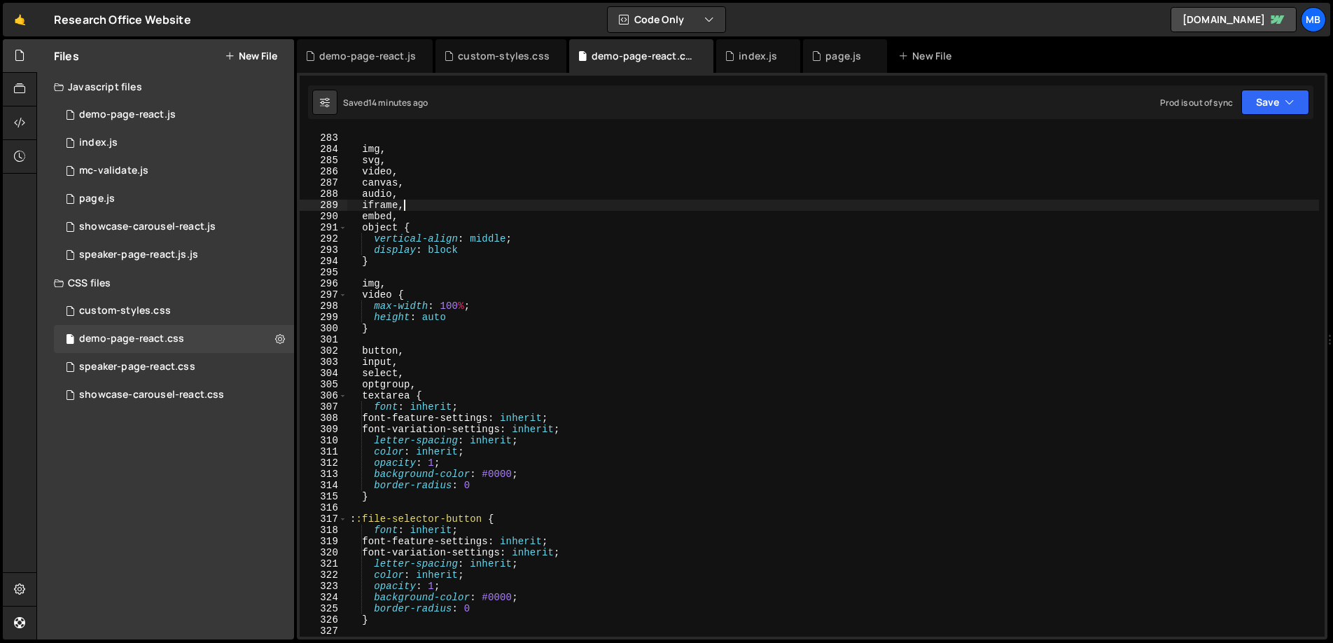
click at [628, 207] on div "} img , svg , video , canvas , audio , iframe , embed , object { vertical-align…" at bounding box center [833, 384] width 972 height 527
type textarea "}"
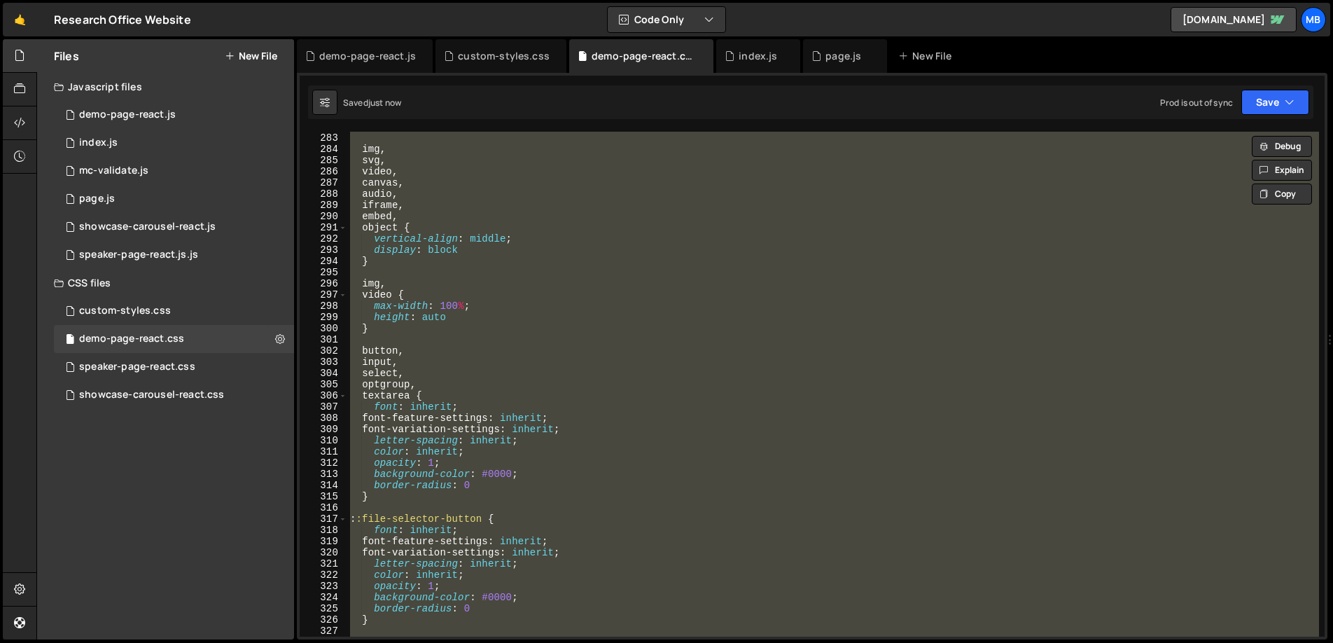
paste textarea
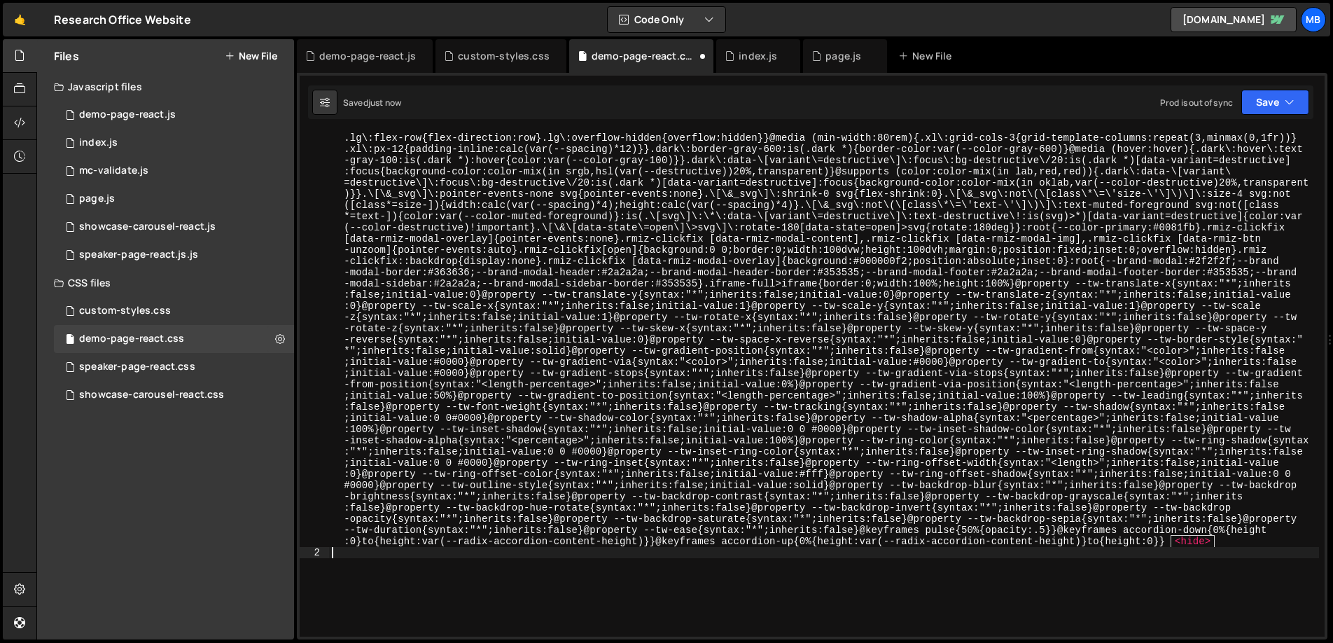
scroll to position [3226, 0]
type textarea "@layer properties {"
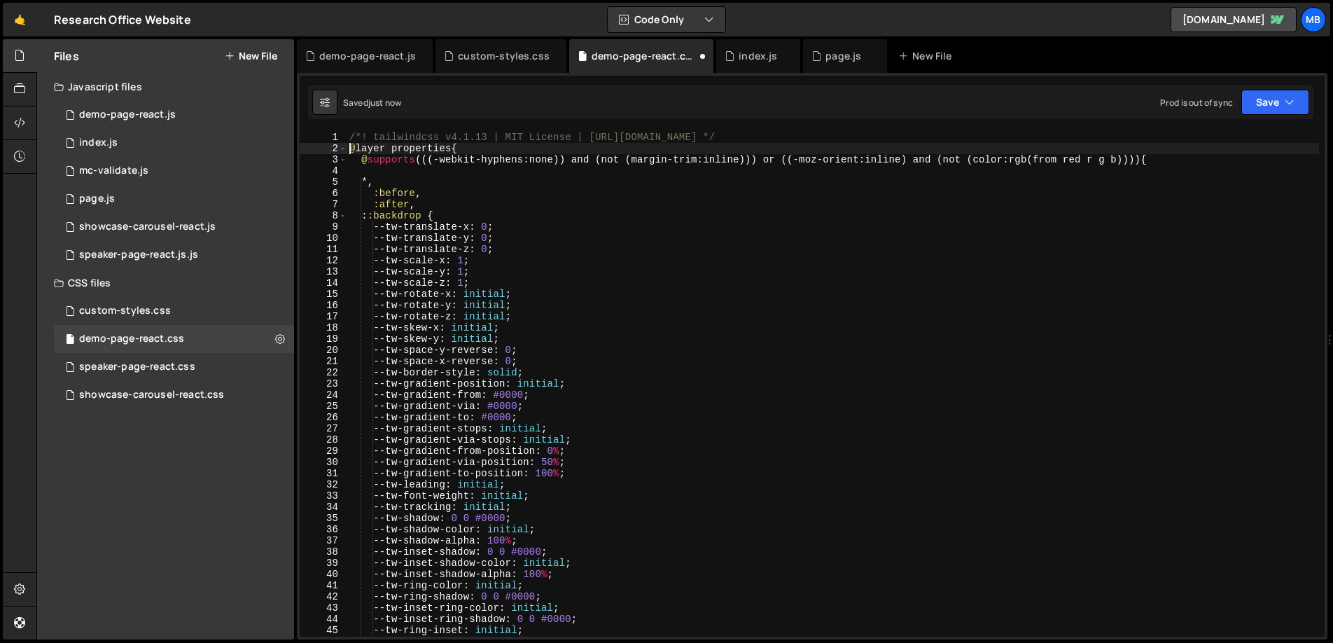
scroll to position [0, 0]
click at [1267, 106] on button "Save" at bounding box center [1275, 102] width 68 height 25
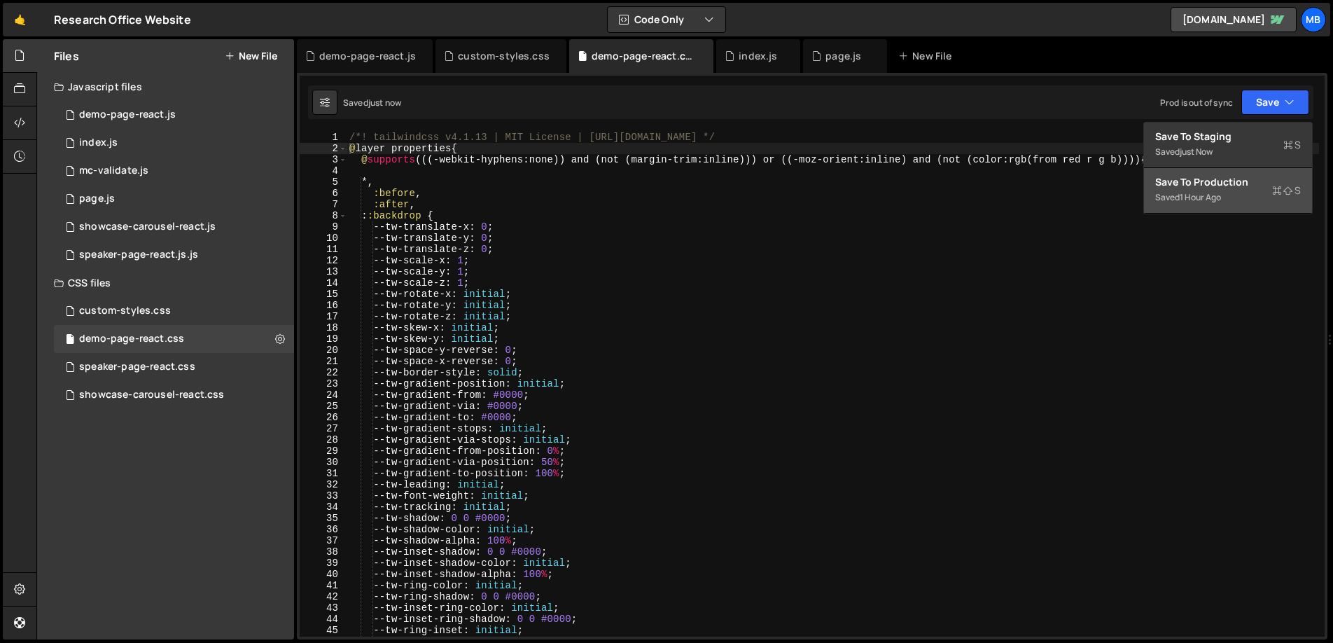
click at [1224, 189] on div "Saved 1 hour ago" at bounding box center [1228, 197] width 146 height 17
